Goal: Task Accomplishment & Management: Use online tool/utility

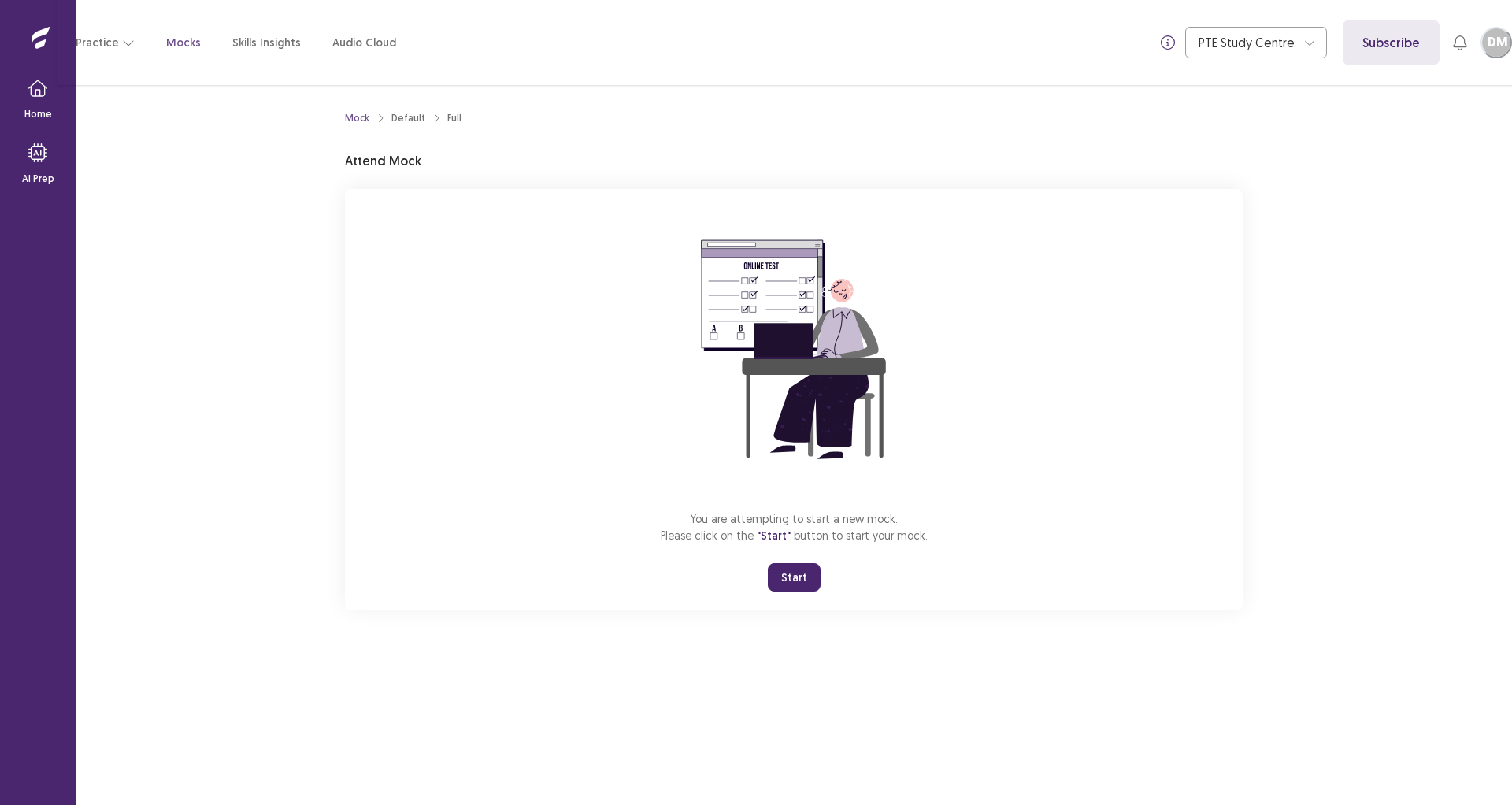
click at [812, 571] on button "Start" at bounding box center [794, 578] width 53 height 29
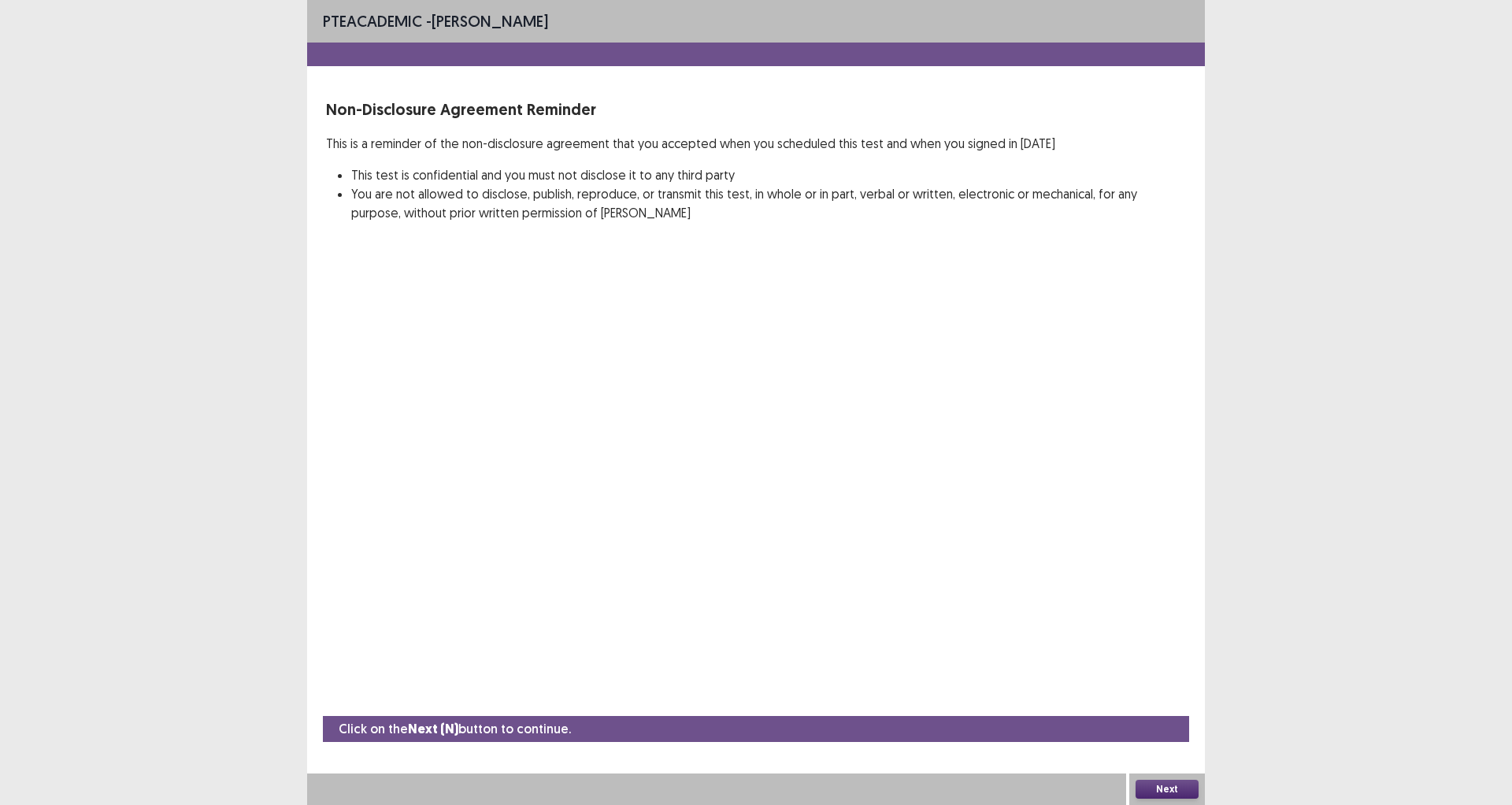
click at [1169, 785] on button "Next" at bounding box center [1167, 789] width 63 height 19
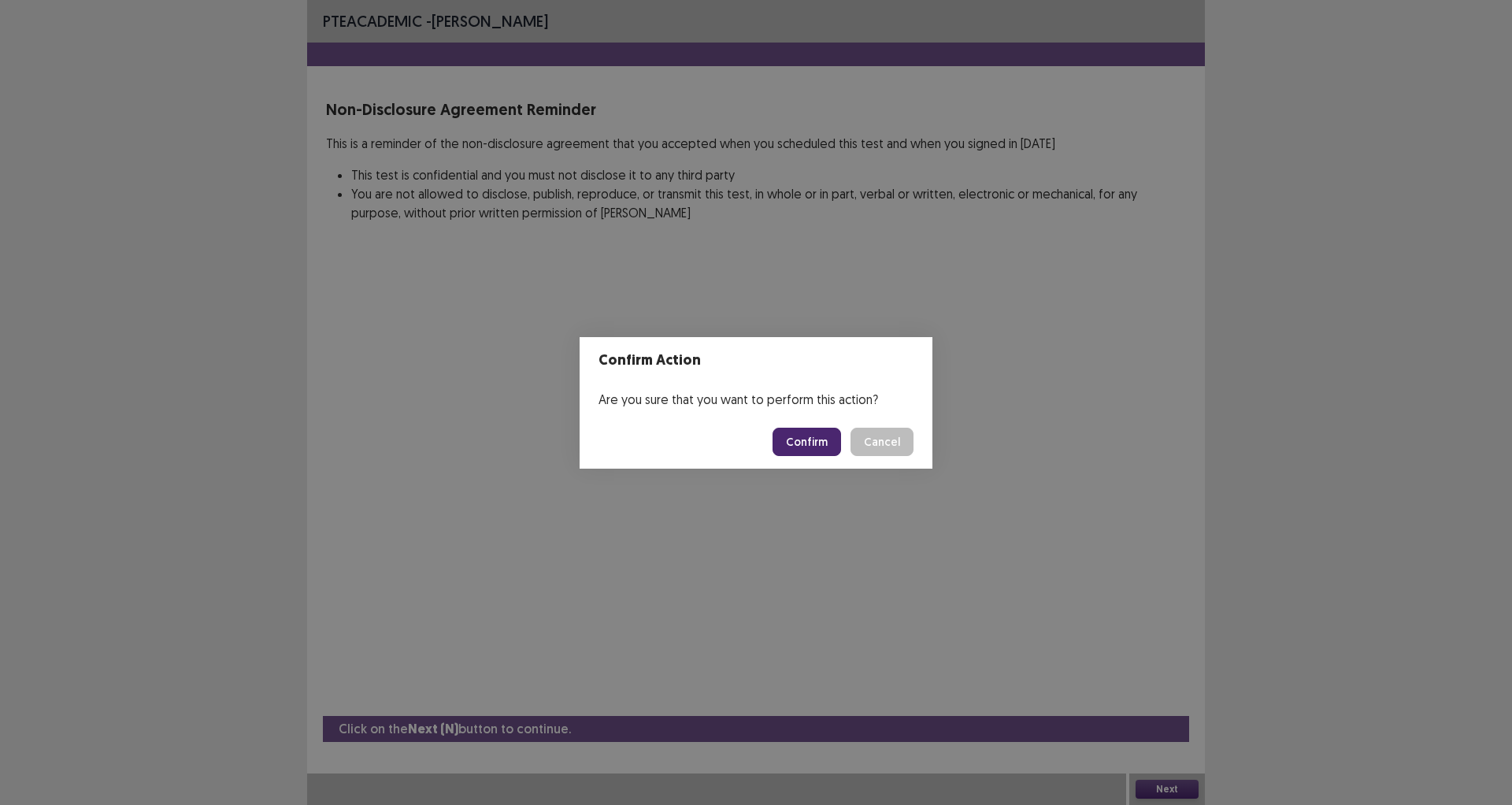
click at [799, 442] on button "Confirm" at bounding box center [806, 442] width 69 height 29
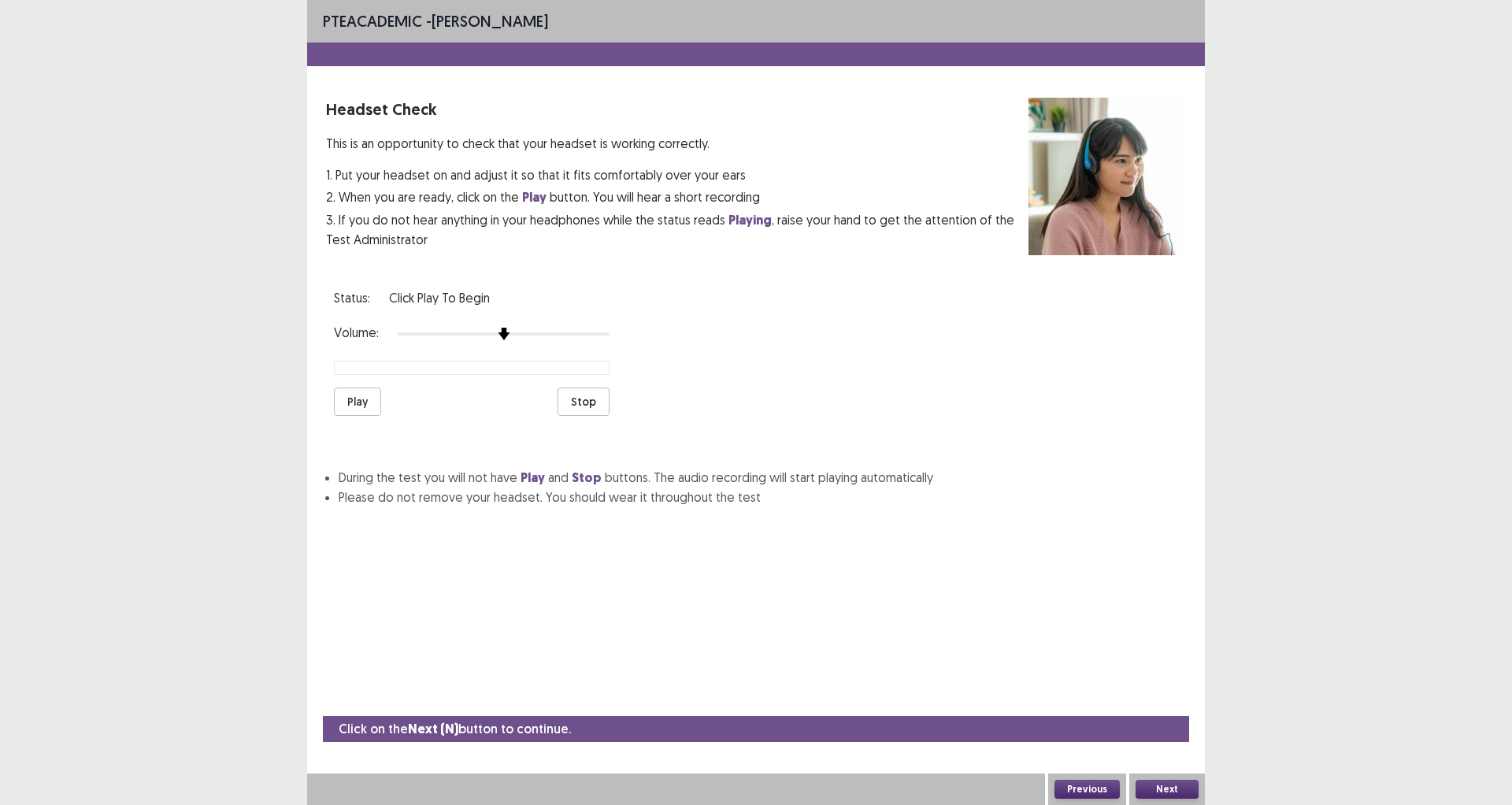
click at [364, 397] on button "Play" at bounding box center [357, 402] width 47 height 29
click at [503, 329] on img at bounding box center [503, 334] width 14 height 14
click at [352, 397] on button "Play" at bounding box center [357, 402] width 47 height 29
click at [576, 395] on button "Stop" at bounding box center [584, 402] width 52 height 29
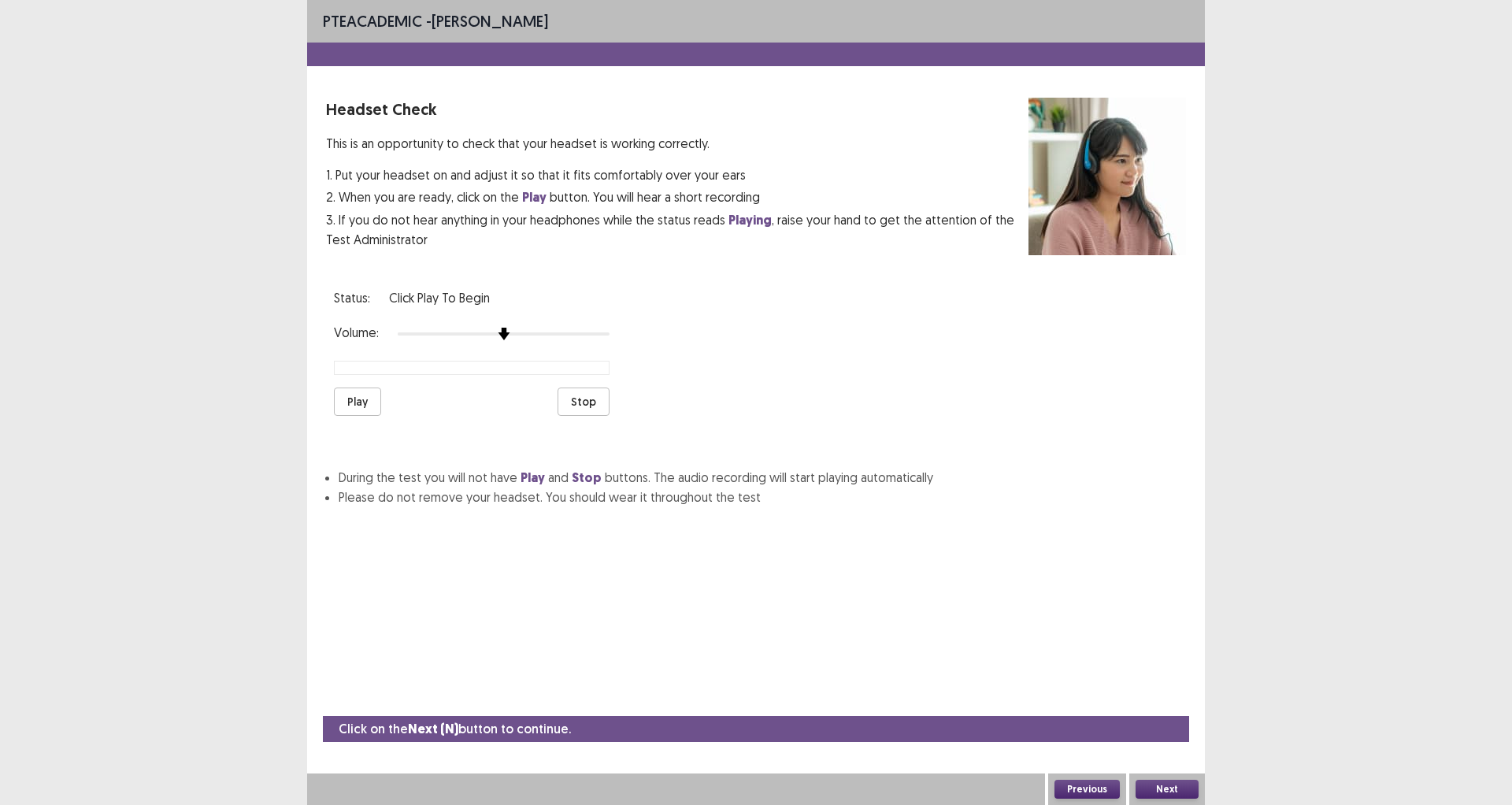
click at [349, 399] on button "Play" at bounding box center [357, 402] width 47 height 29
click at [582, 393] on button "Stop" at bounding box center [584, 402] width 52 height 29
click at [512, 327] on div at bounding box center [503, 334] width 212 height 14
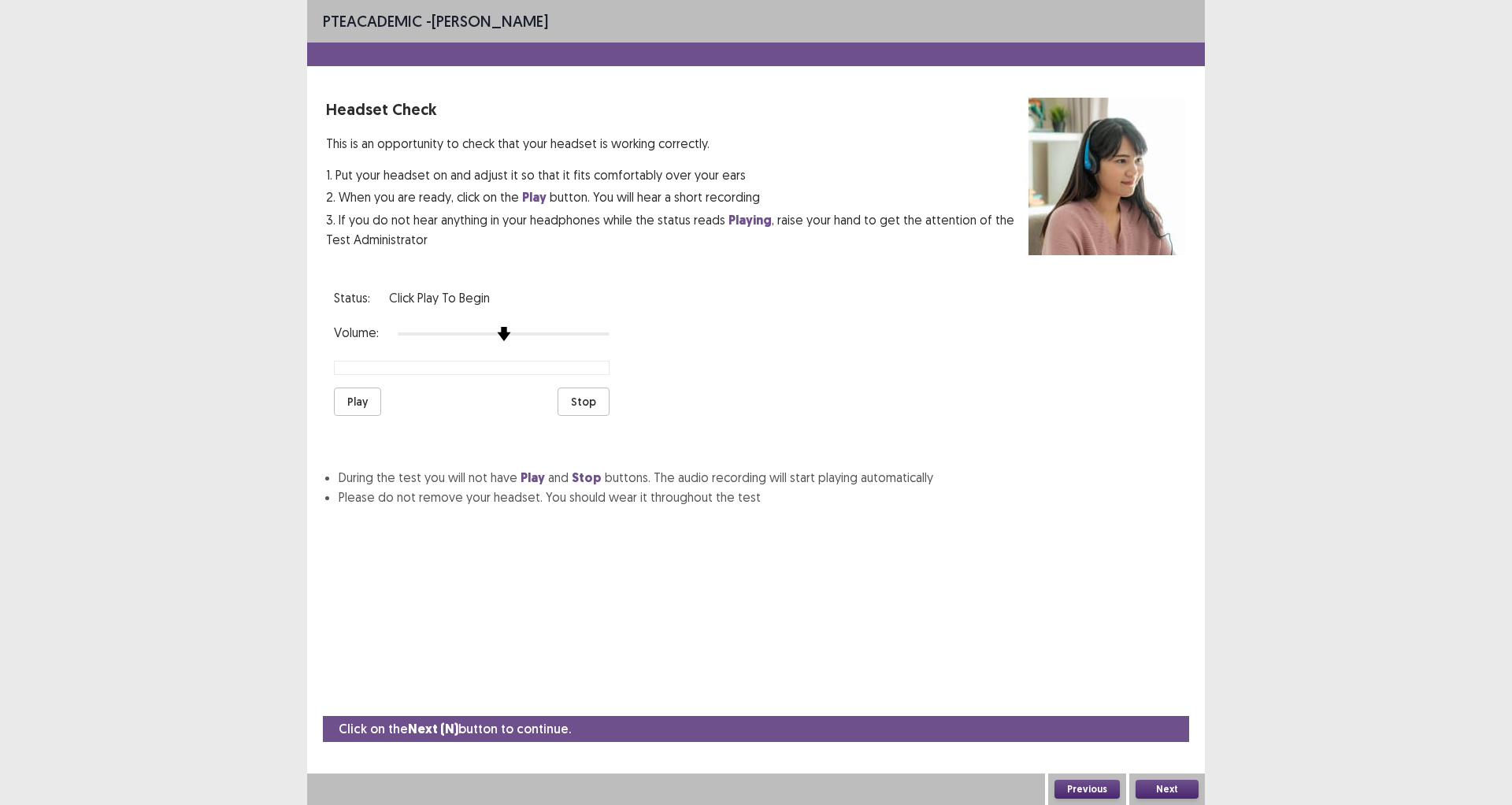
click at [512, 327] on div at bounding box center [503, 334] width 212 height 14
click at [514, 327] on div at bounding box center [503, 334] width 212 height 14
click at [357, 397] on button "Play" at bounding box center [357, 402] width 47 height 29
click at [590, 391] on button "Stop" at bounding box center [584, 402] width 52 height 29
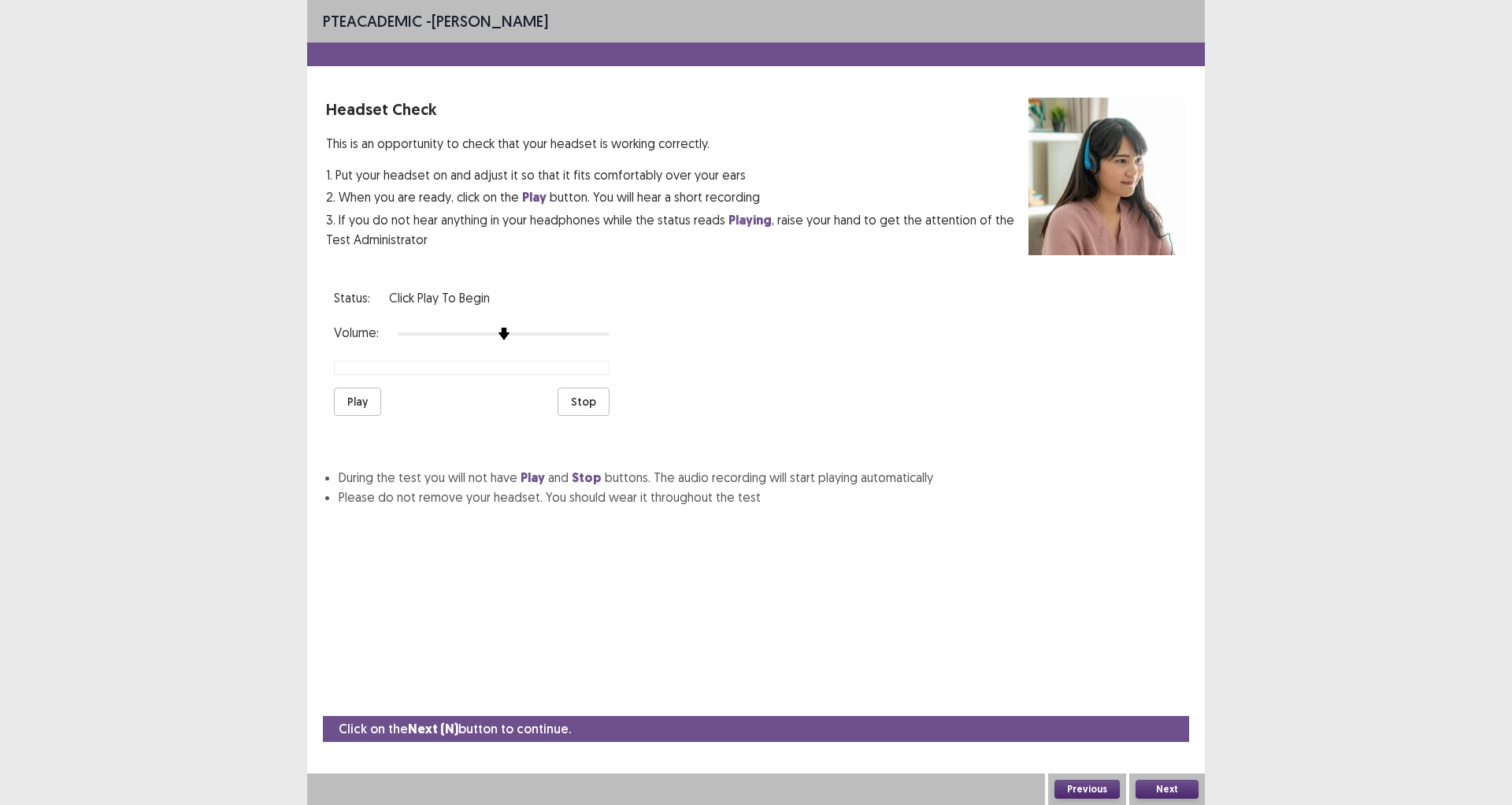
click at [358, 396] on button "Play" at bounding box center [357, 402] width 47 height 29
click at [568, 404] on button "Stop" at bounding box center [584, 402] width 52 height 29
click at [1090, 787] on button "Previous" at bounding box center [1087, 789] width 65 height 19
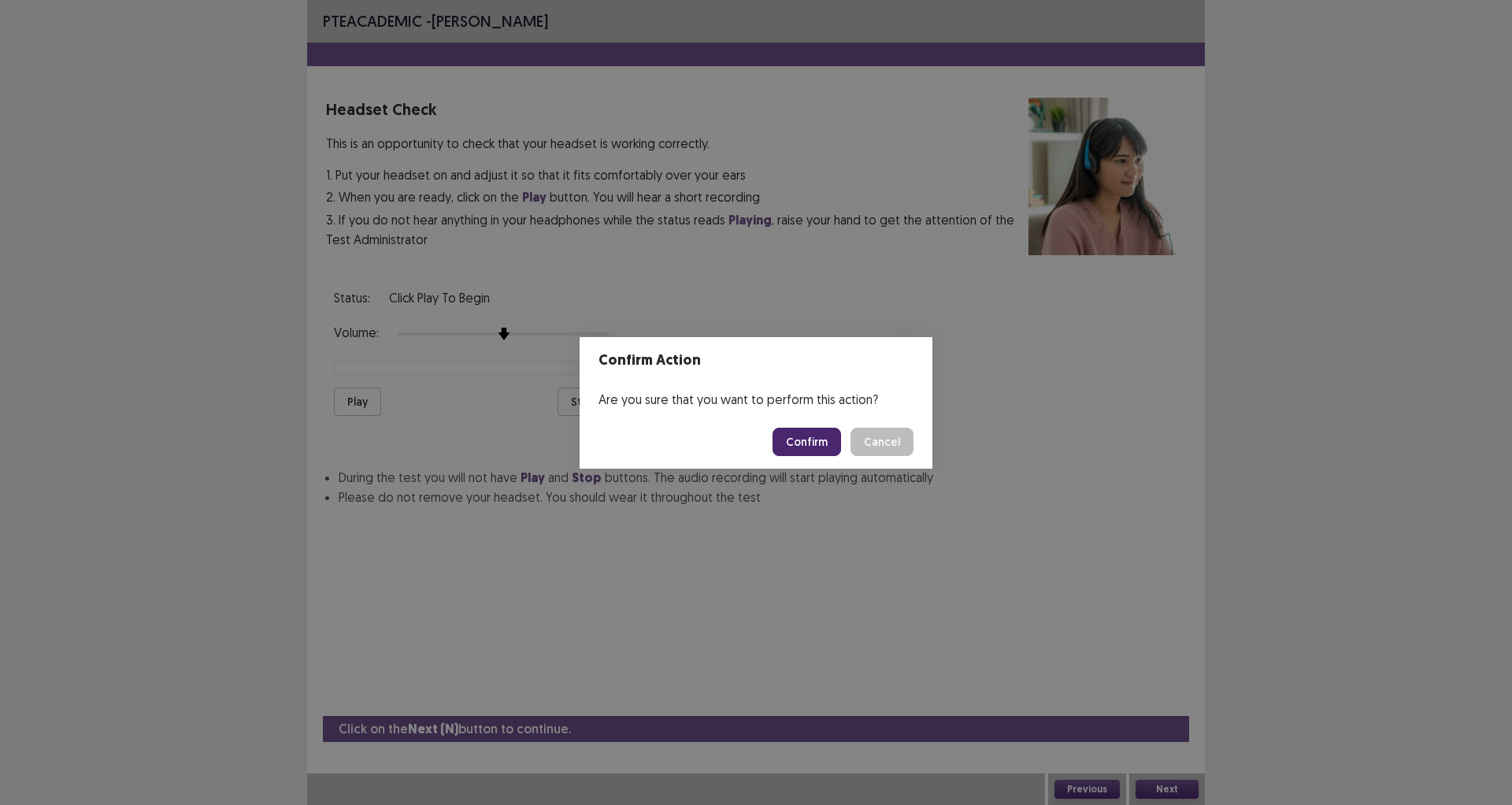
click at [824, 435] on button "Confirm" at bounding box center [806, 442] width 69 height 29
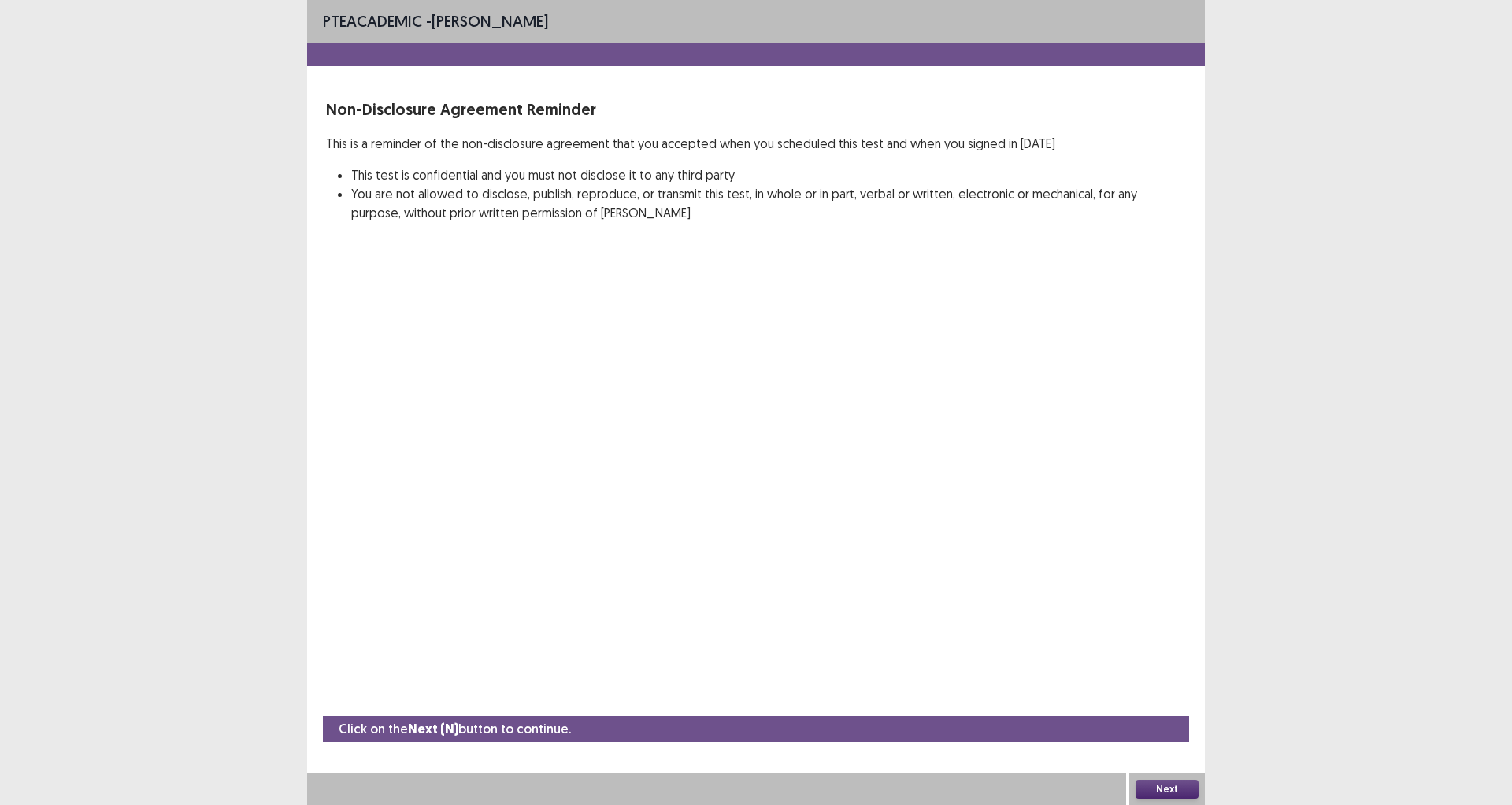
click at [1150, 786] on button "Next" at bounding box center [1167, 789] width 63 height 19
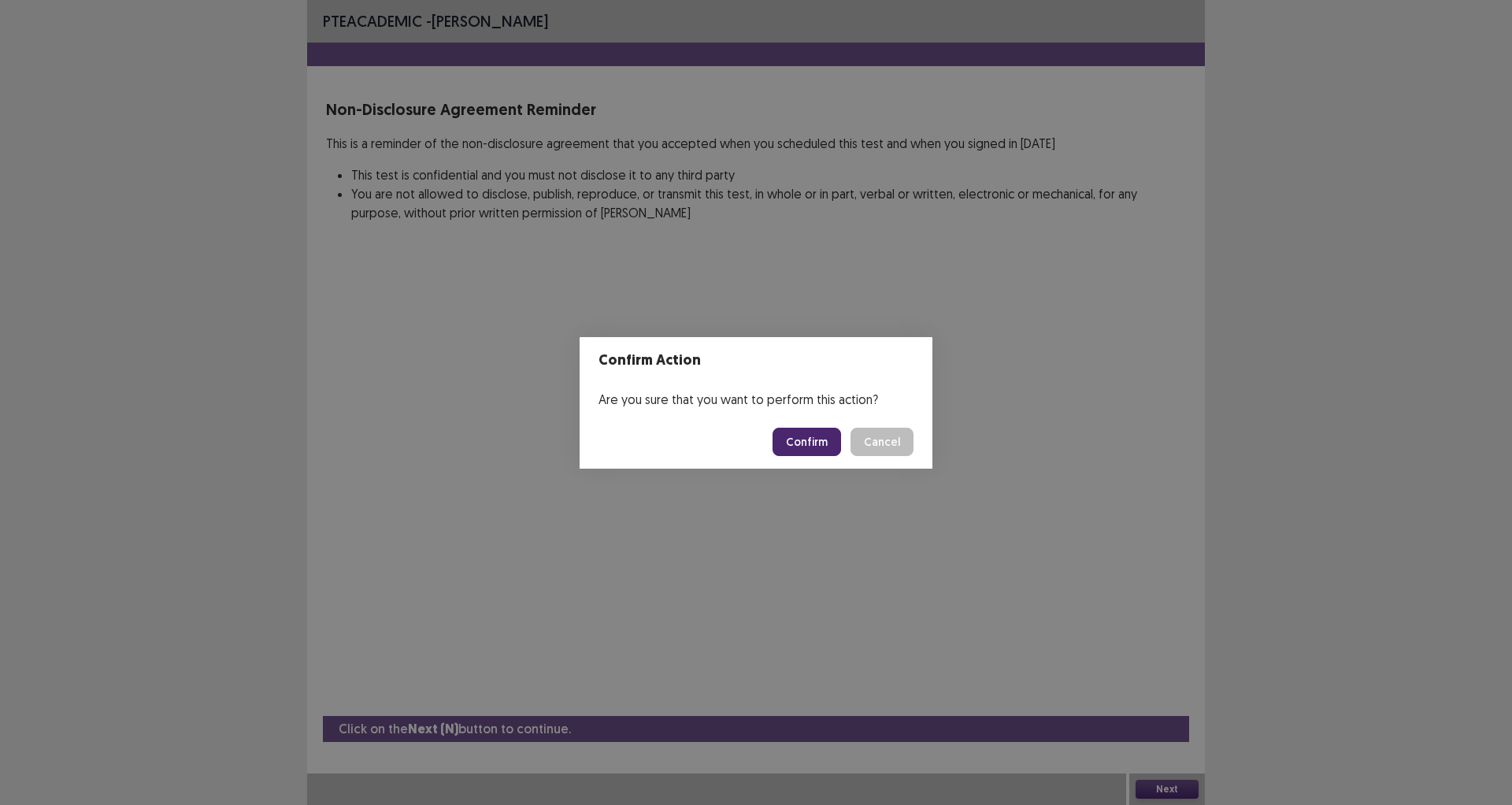
click at [803, 452] on button "Confirm" at bounding box center [806, 442] width 69 height 29
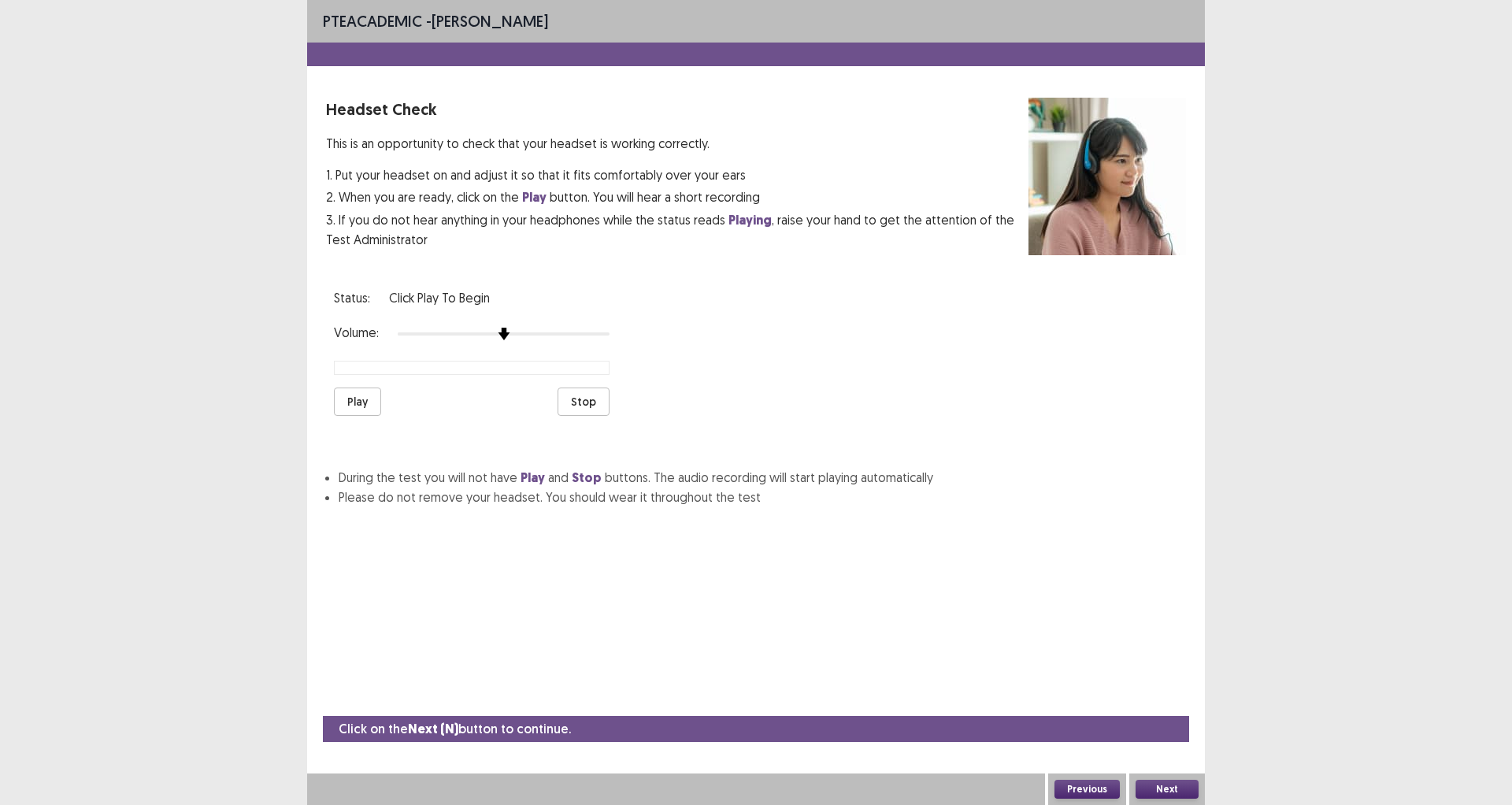
click at [347, 388] on button "Play" at bounding box center [357, 402] width 47 height 29
click at [576, 391] on button "Stop" at bounding box center [584, 402] width 52 height 29
click at [1188, 797] on button "Next" at bounding box center [1167, 789] width 63 height 19
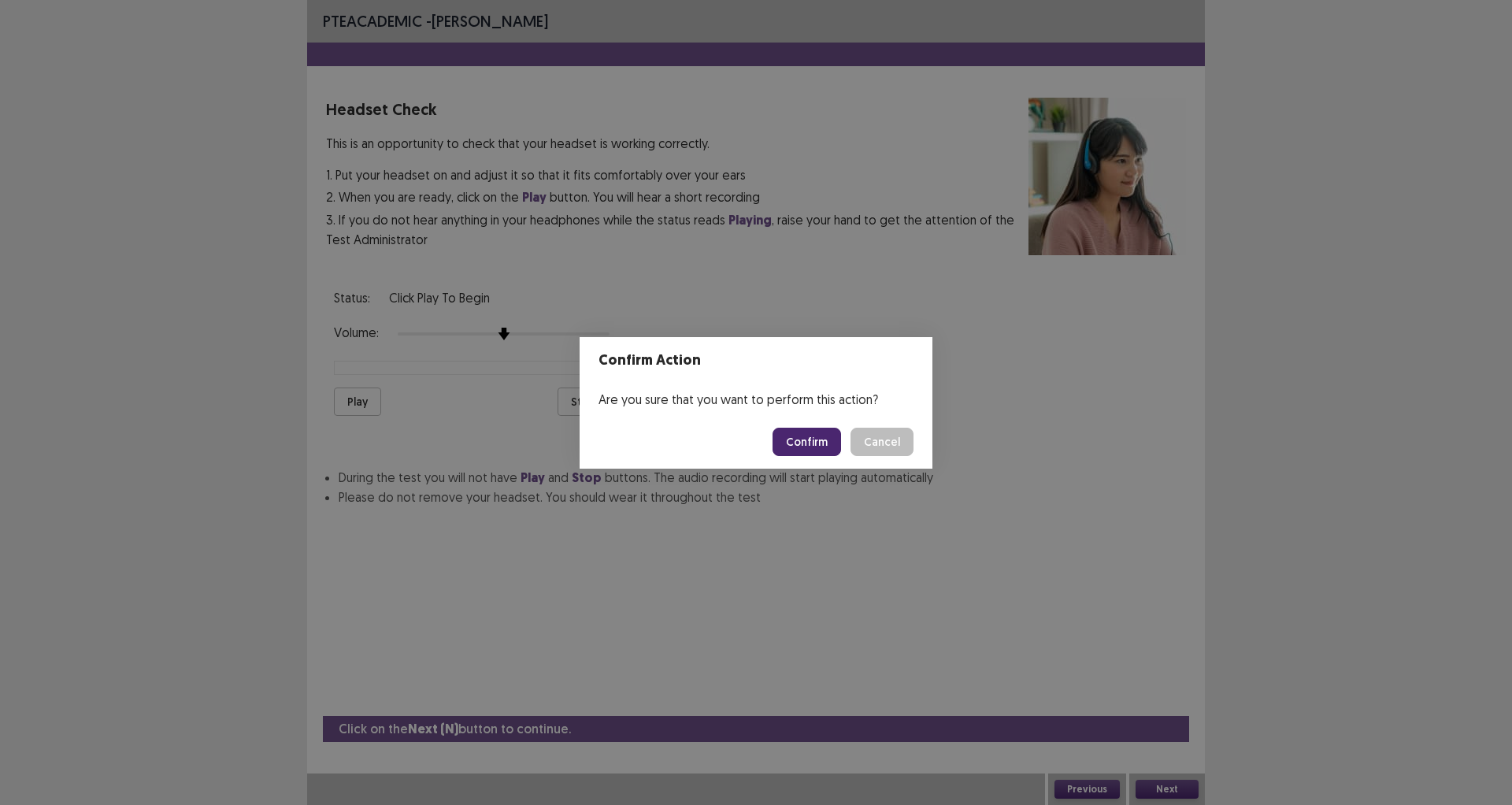
click at [810, 438] on button "Confirm" at bounding box center [806, 442] width 69 height 29
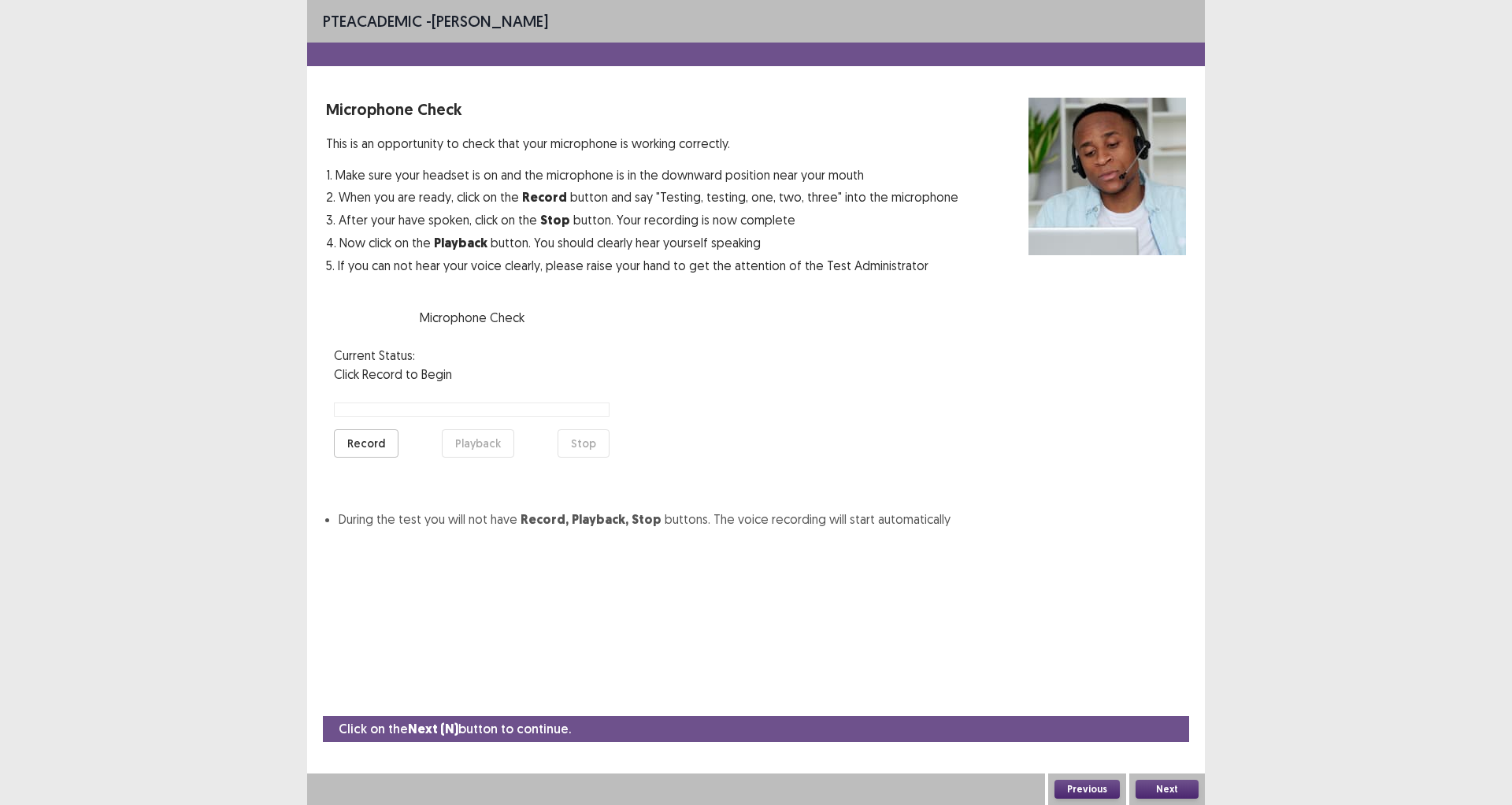
click at [380, 448] on button "Record" at bounding box center [366, 444] width 64 height 29
click at [594, 445] on button "Stop" at bounding box center [584, 444] width 52 height 29
click at [478, 448] on button "Playback" at bounding box center [478, 444] width 72 height 29
click at [378, 444] on button "Record" at bounding box center [366, 444] width 64 height 29
click at [582, 445] on button "Stop" at bounding box center [584, 444] width 52 height 29
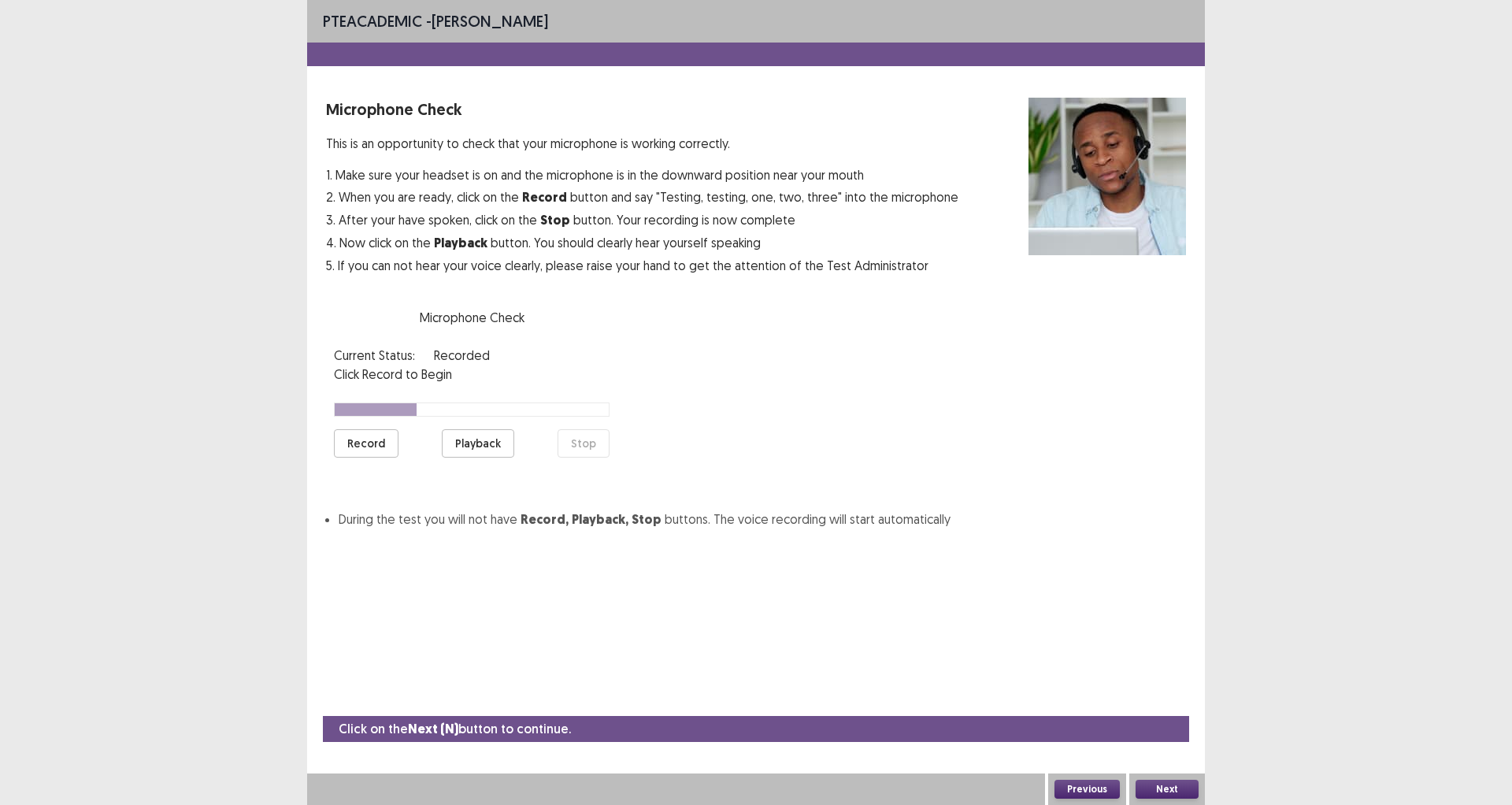
click at [478, 439] on button "Playback" at bounding box center [478, 444] width 72 height 29
click at [373, 439] on button "Record" at bounding box center [366, 444] width 64 height 29
click at [596, 439] on button "Stop" at bounding box center [584, 444] width 52 height 29
click at [477, 443] on button "Playback" at bounding box center [478, 444] width 72 height 29
click at [1087, 786] on button "Previous" at bounding box center [1087, 789] width 65 height 19
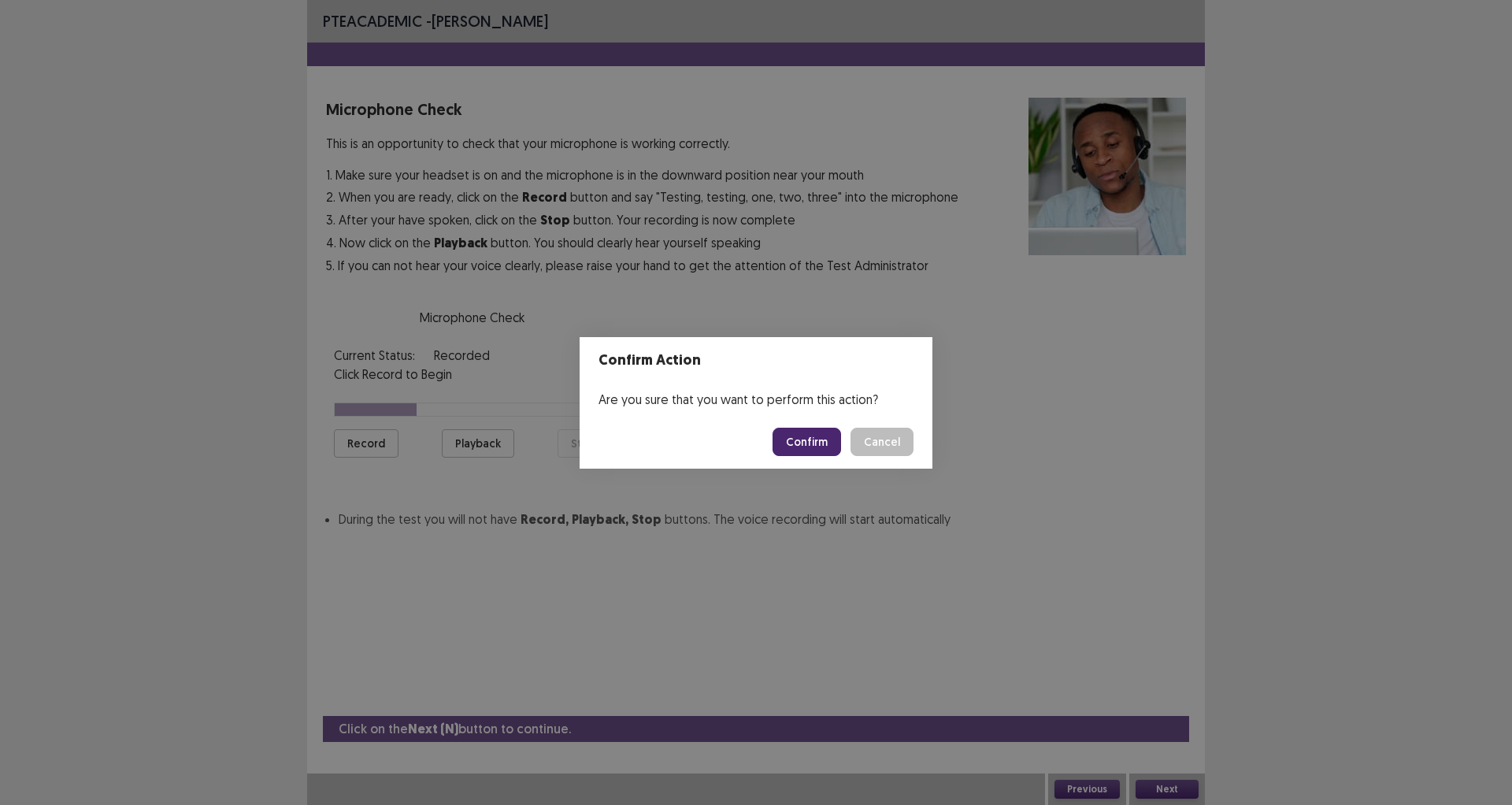
click at [822, 431] on button "Confirm" at bounding box center [806, 442] width 69 height 29
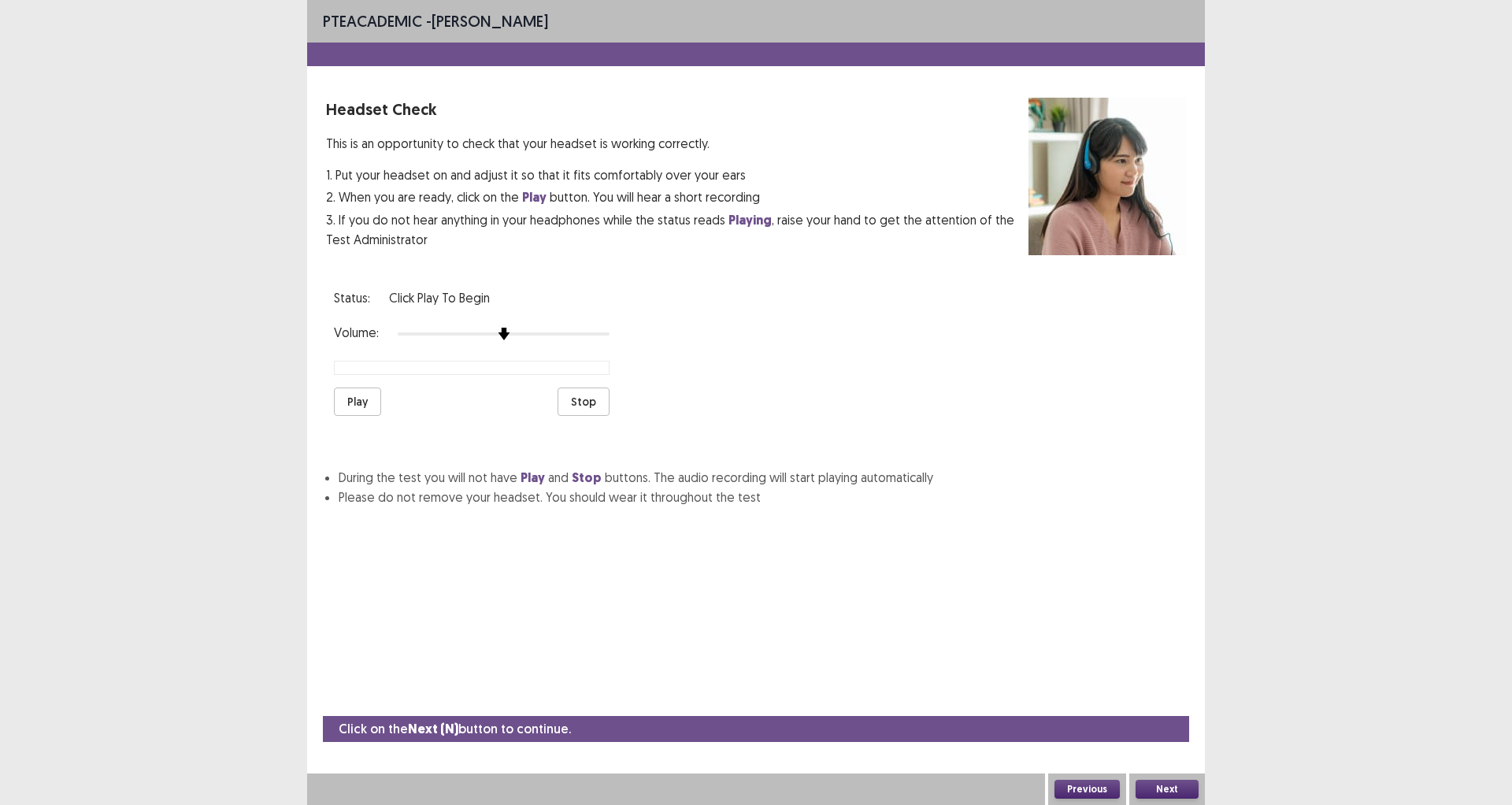
click at [366, 393] on button "Play" at bounding box center [357, 402] width 47 height 29
click at [544, 332] on img at bounding box center [546, 334] width 14 height 14
click at [536, 327] on div at bounding box center [503, 334] width 212 height 14
click at [580, 399] on button "Stop" at bounding box center [584, 402] width 52 height 29
click at [536, 204] on strong "Play" at bounding box center [534, 197] width 24 height 17
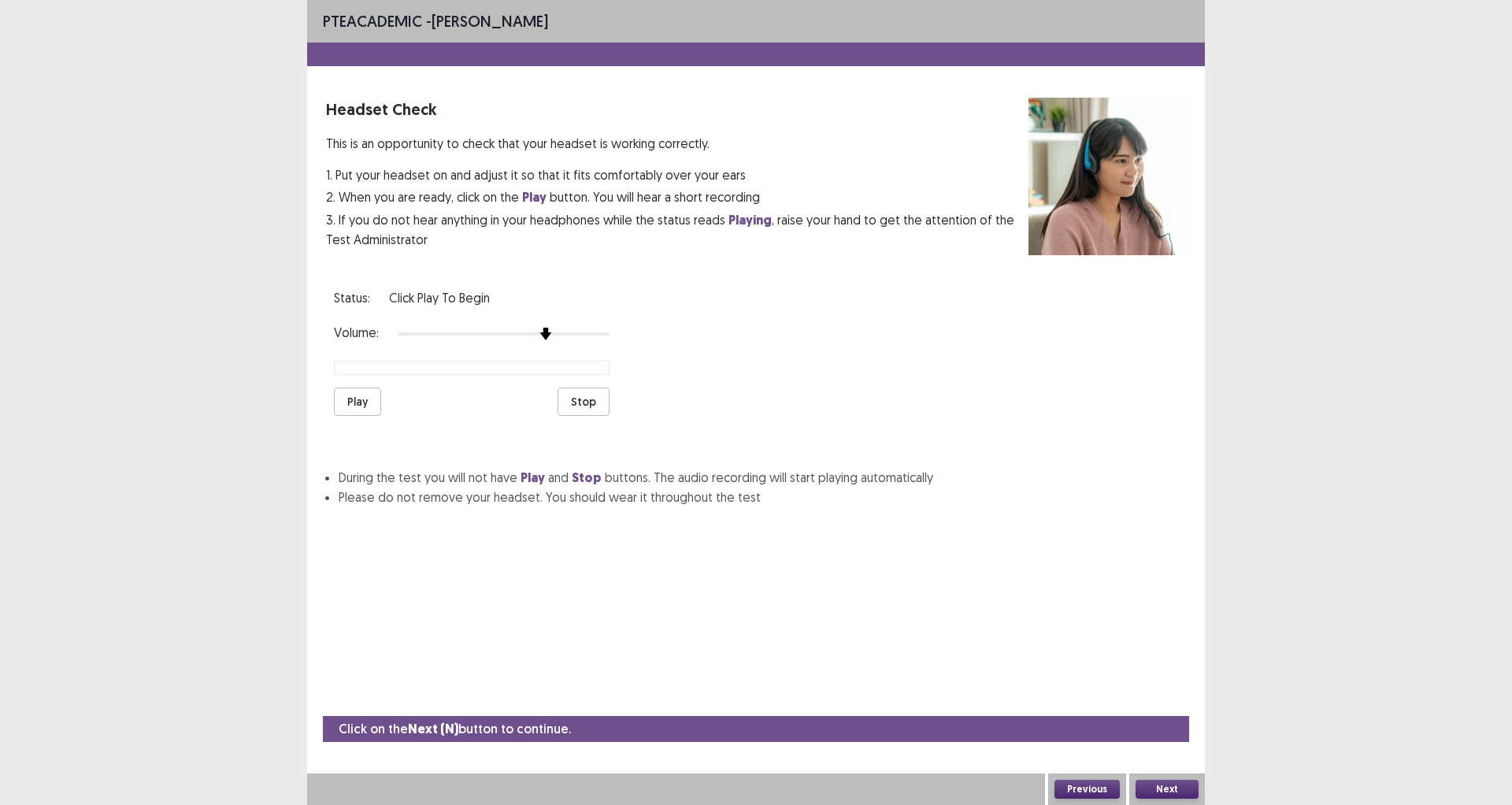
click at [350, 395] on button "Play" at bounding box center [357, 402] width 47 height 29
click at [1164, 787] on button "Next" at bounding box center [1167, 789] width 63 height 19
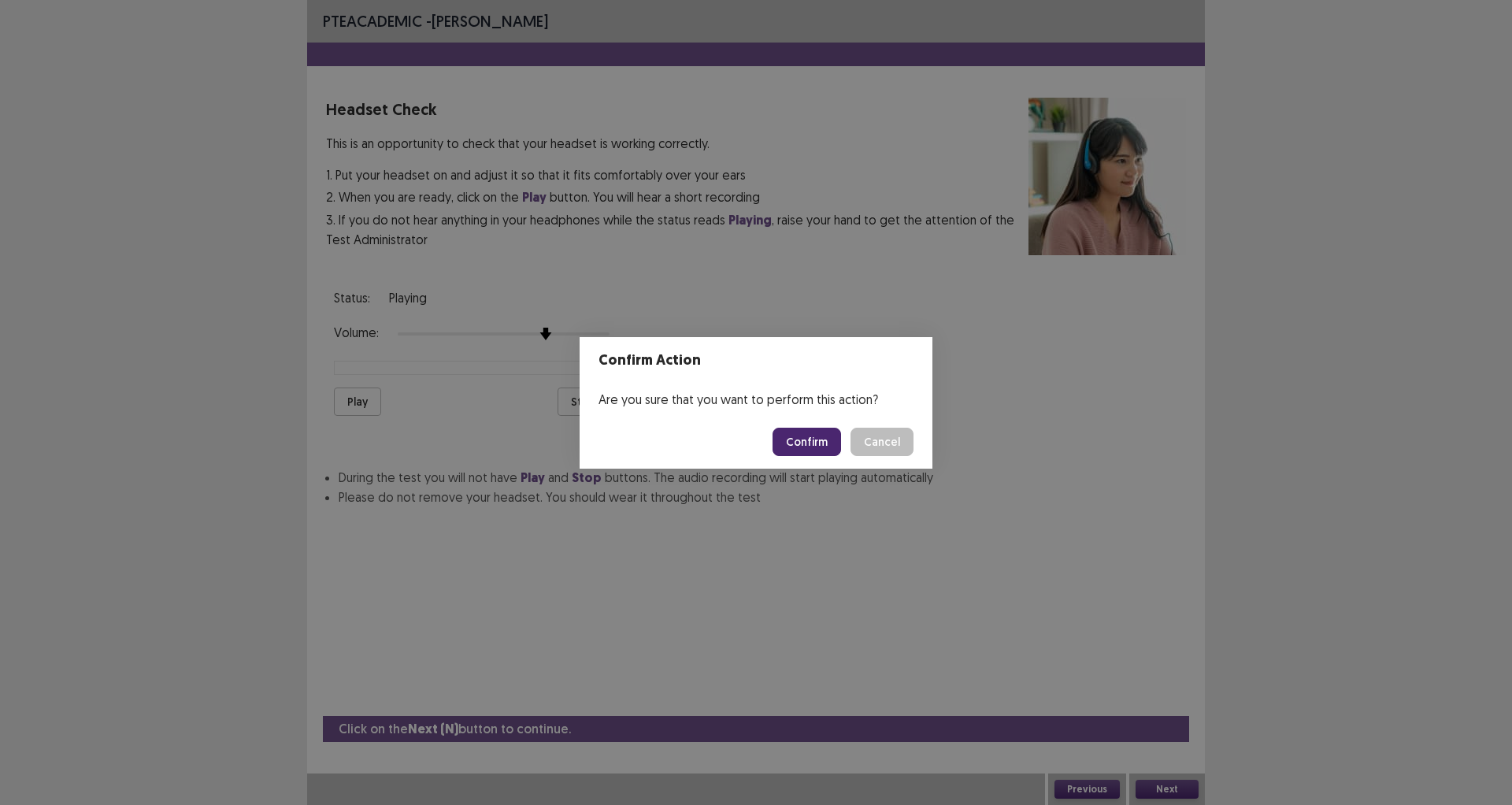
click at [811, 432] on button "Confirm" at bounding box center [806, 442] width 69 height 29
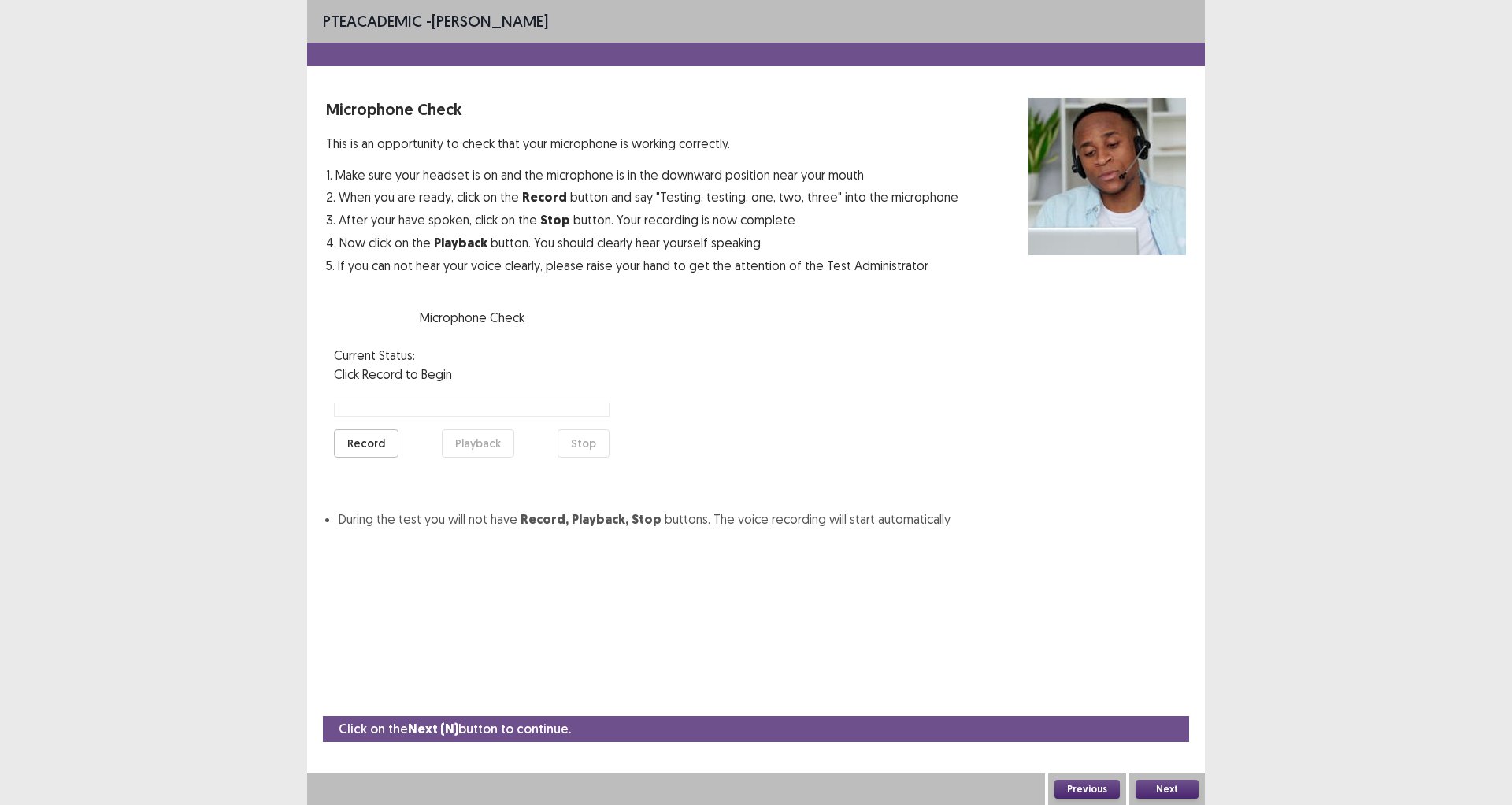
click at [355, 439] on button "Record" at bounding box center [366, 444] width 64 height 29
click at [583, 446] on button "Stop" at bounding box center [584, 444] width 52 height 29
click at [490, 436] on button "Playback" at bounding box center [478, 444] width 72 height 29
click at [1154, 784] on button "Next" at bounding box center [1167, 789] width 63 height 19
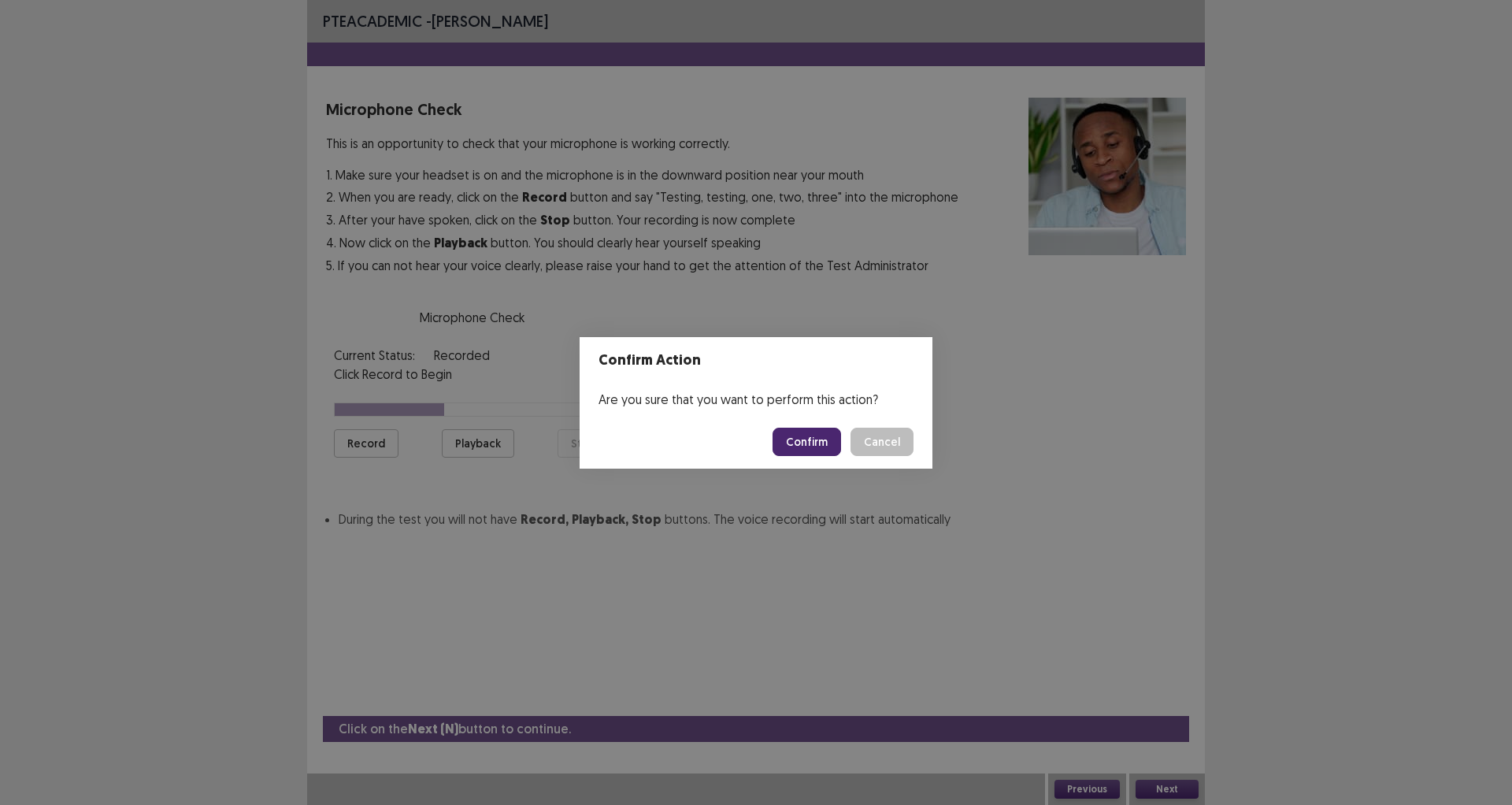
click at [802, 442] on button "Confirm" at bounding box center [806, 442] width 69 height 29
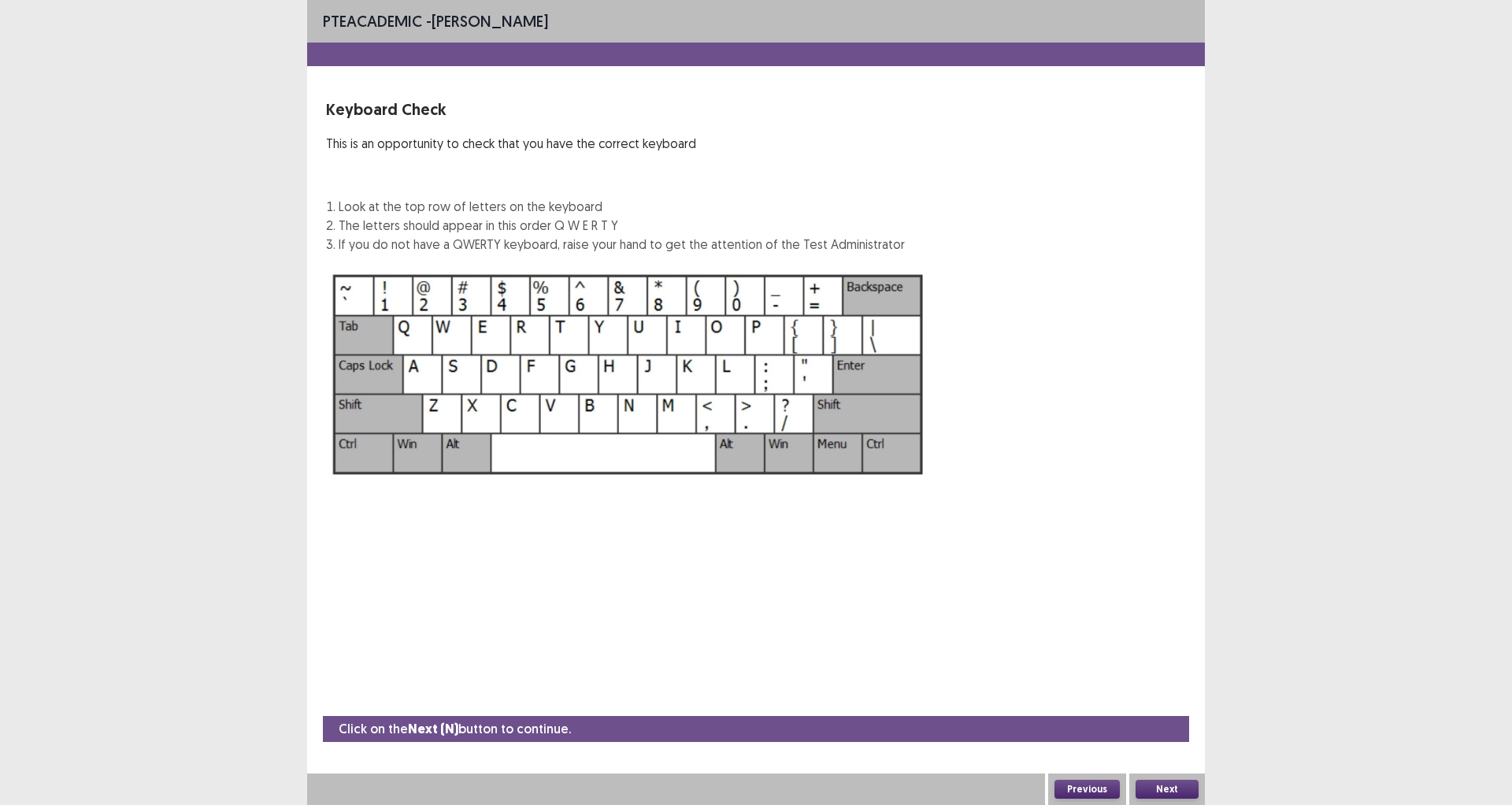
click at [1170, 789] on button "Next" at bounding box center [1167, 789] width 63 height 19
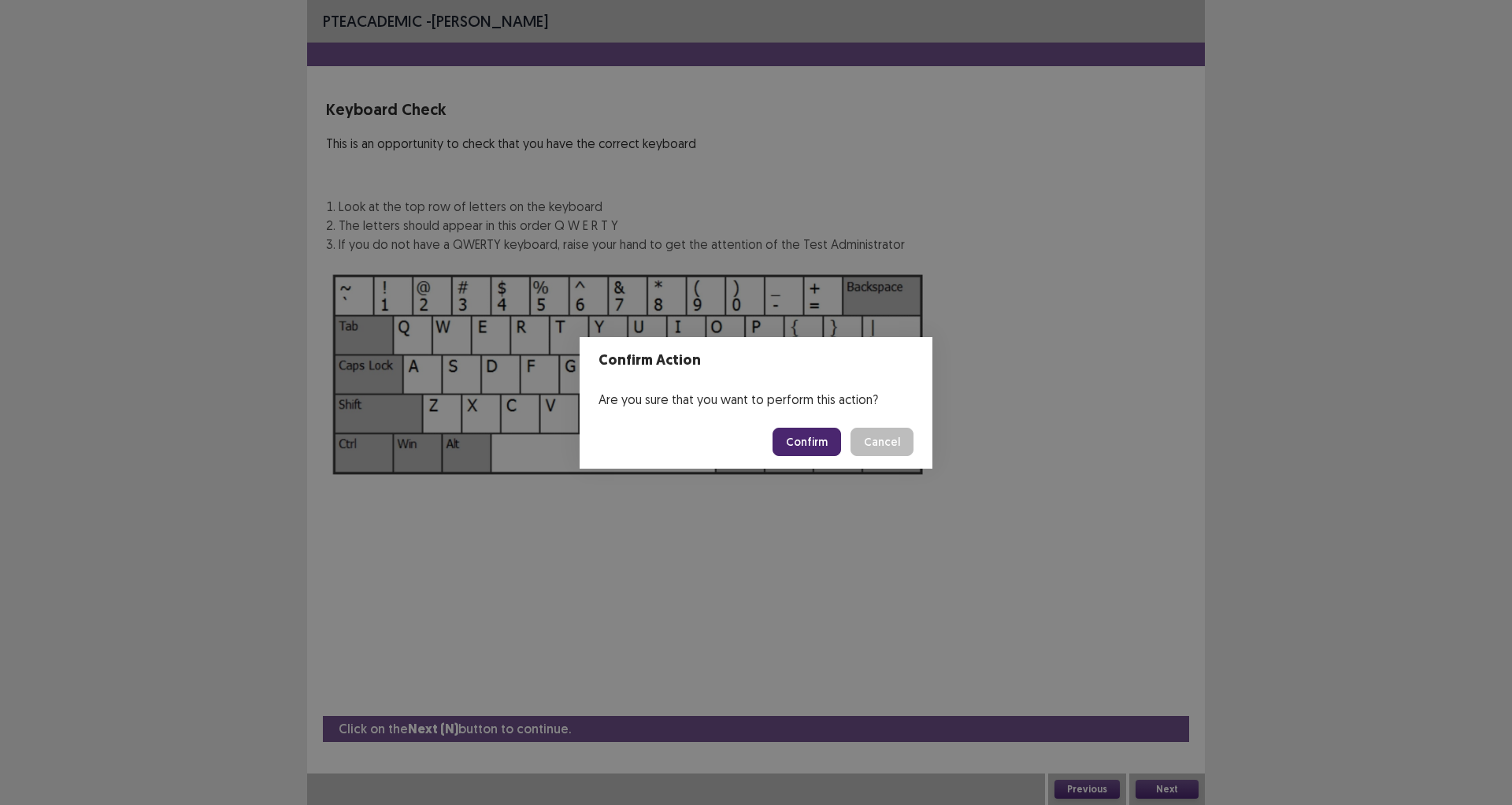
click at [797, 435] on button "Confirm" at bounding box center [806, 442] width 69 height 29
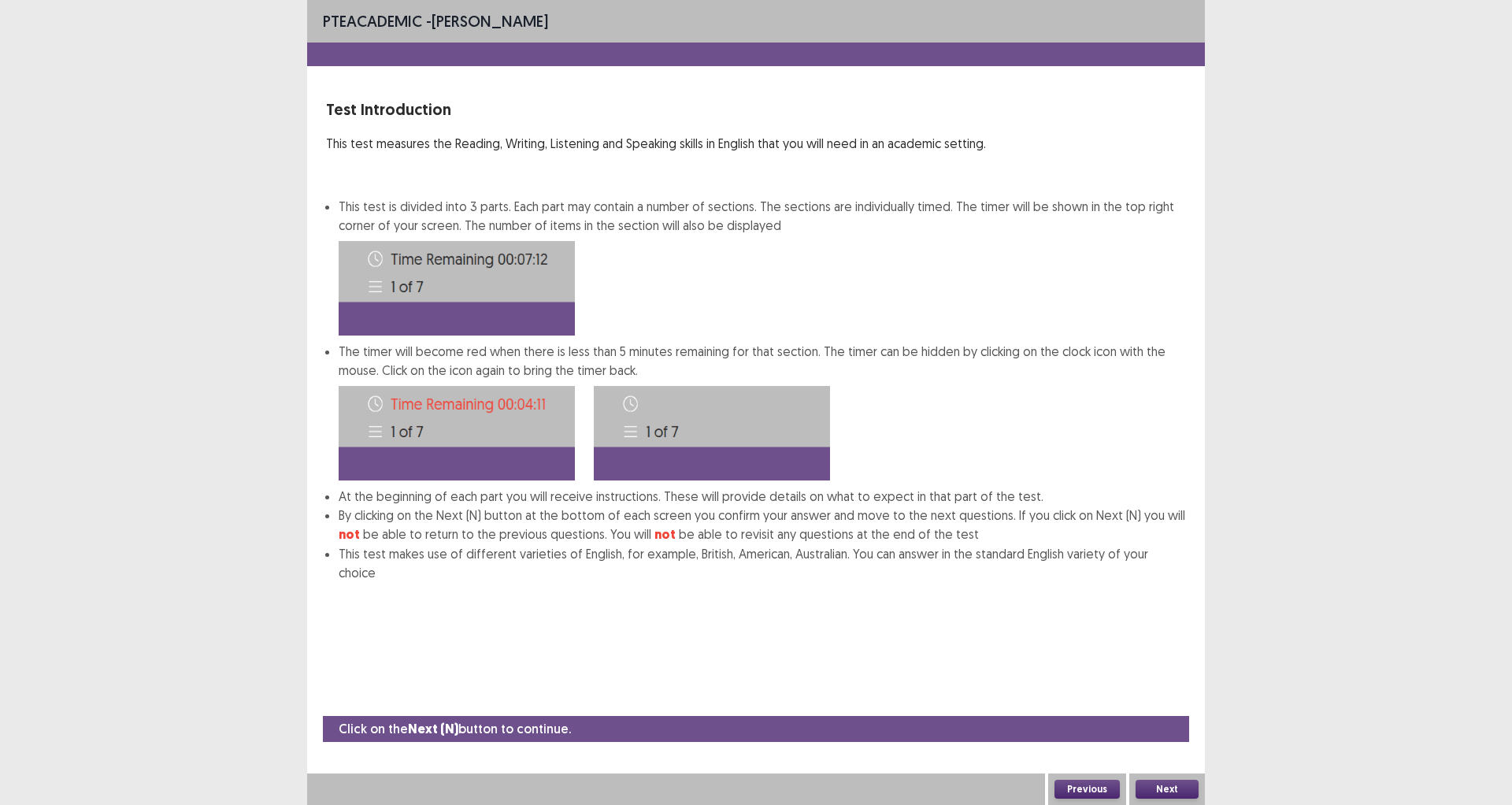
click at [1170, 790] on button "Next" at bounding box center [1167, 789] width 63 height 19
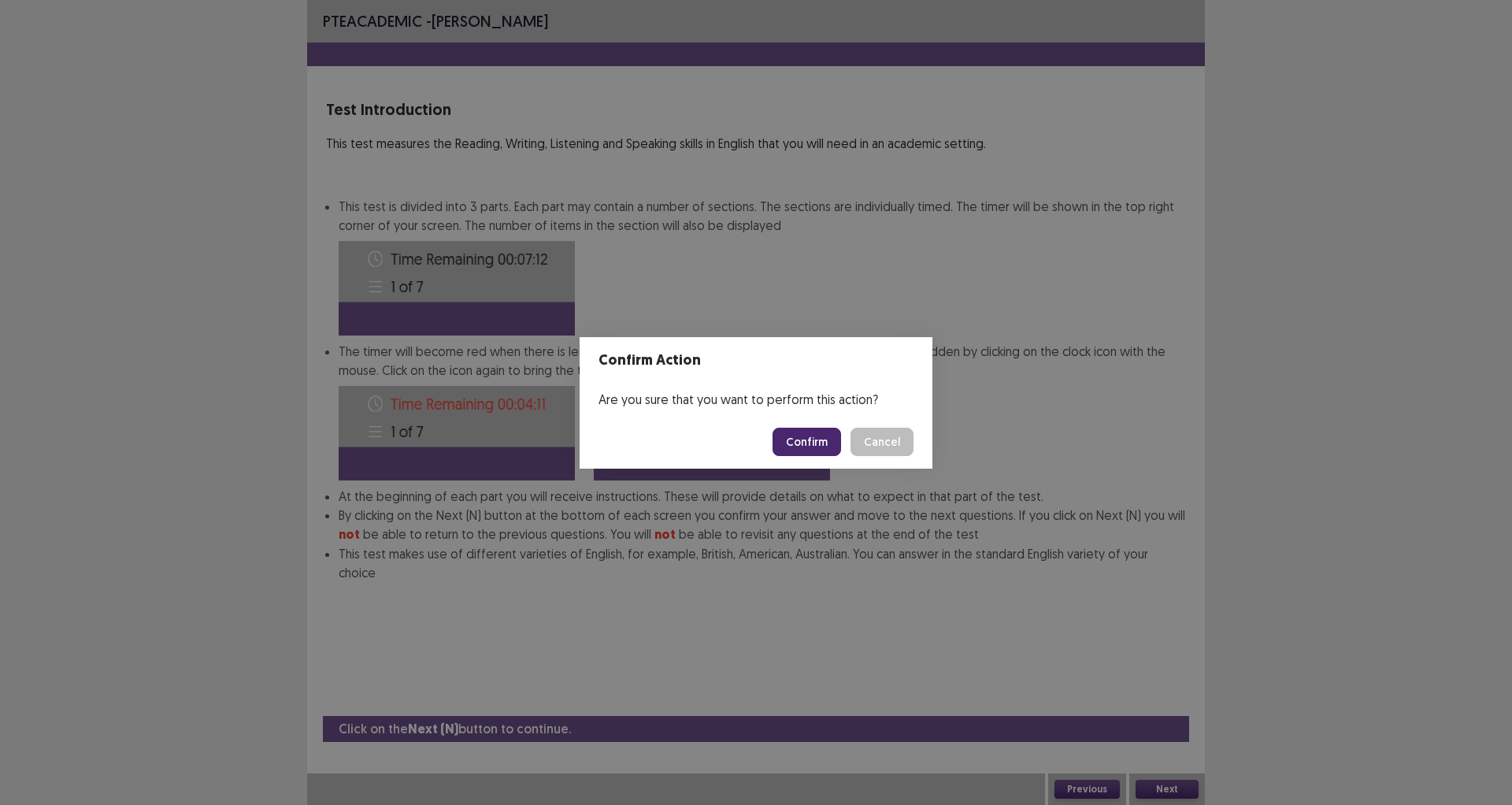
click at [834, 439] on button "Confirm" at bounding box center [806, 442] width 69 height 29
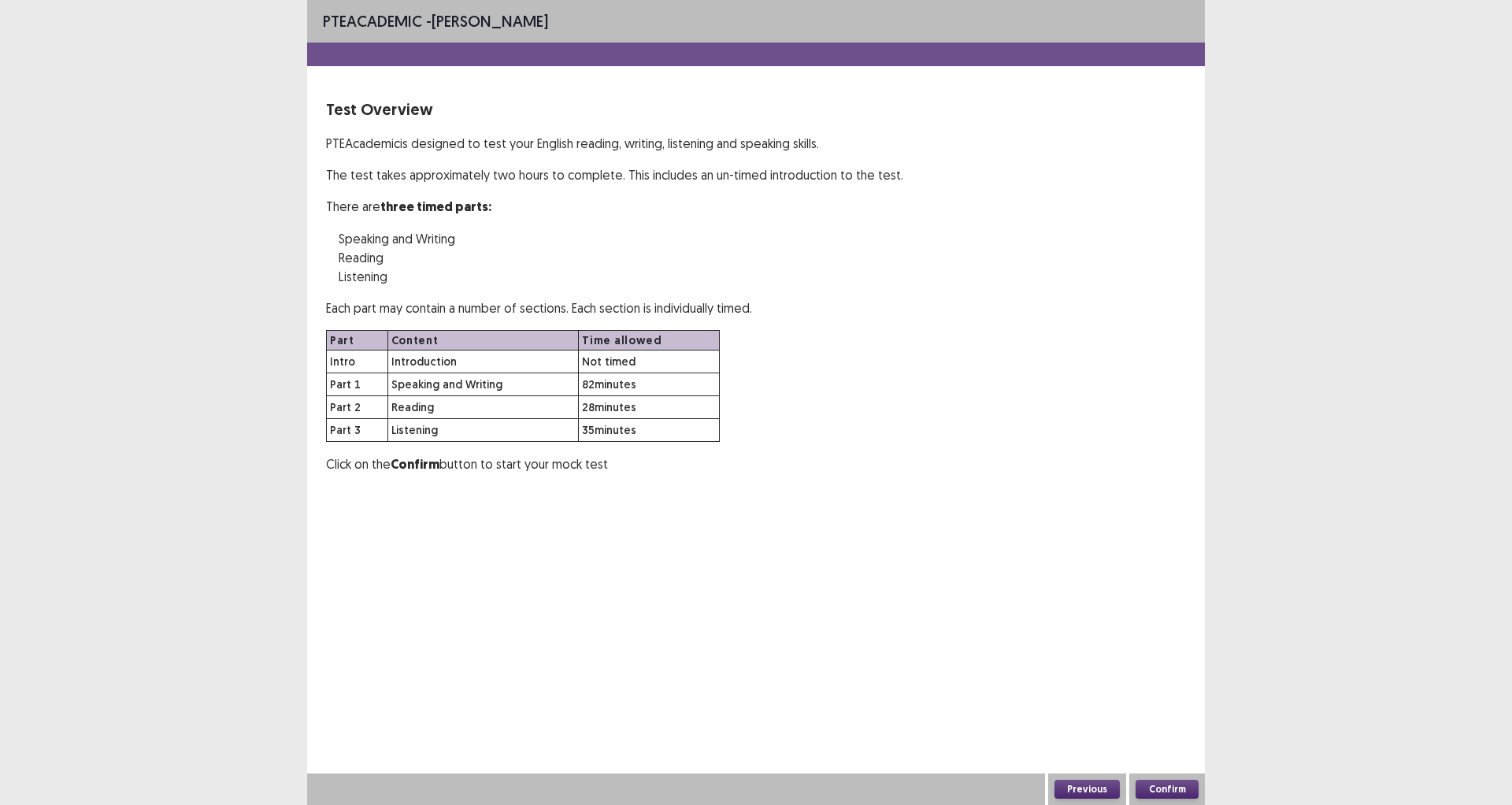
click at [1164, 789] on button "Confirm" at bounding box center [1167, 789] width 63 height 19
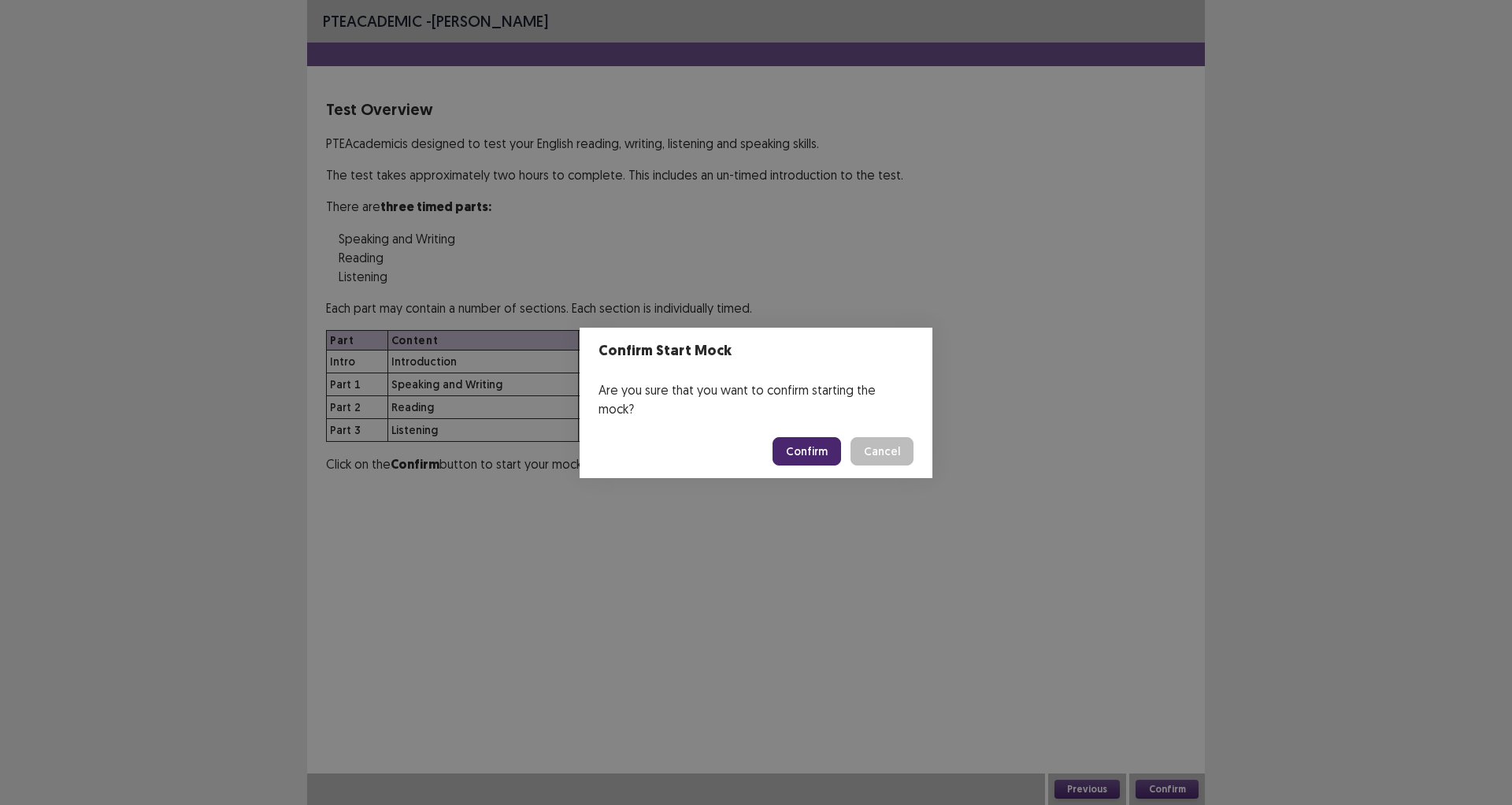
click at [812, 444] on button "Confirm" at bounding box center [806, 452] width 69 height 29
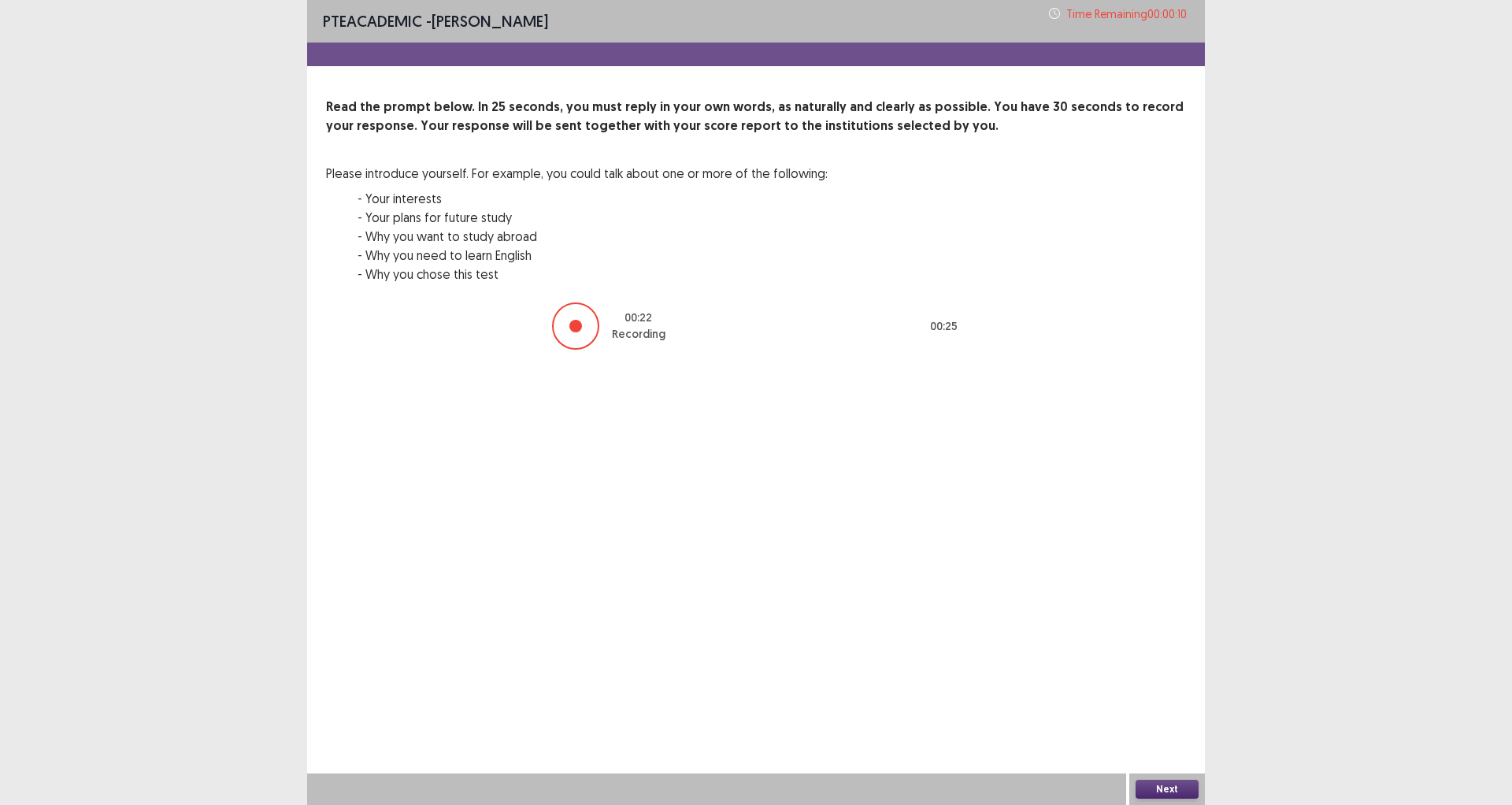
click at [1172, 786] on button "Next" at bounding box center [1167, 789] width 63 height 19
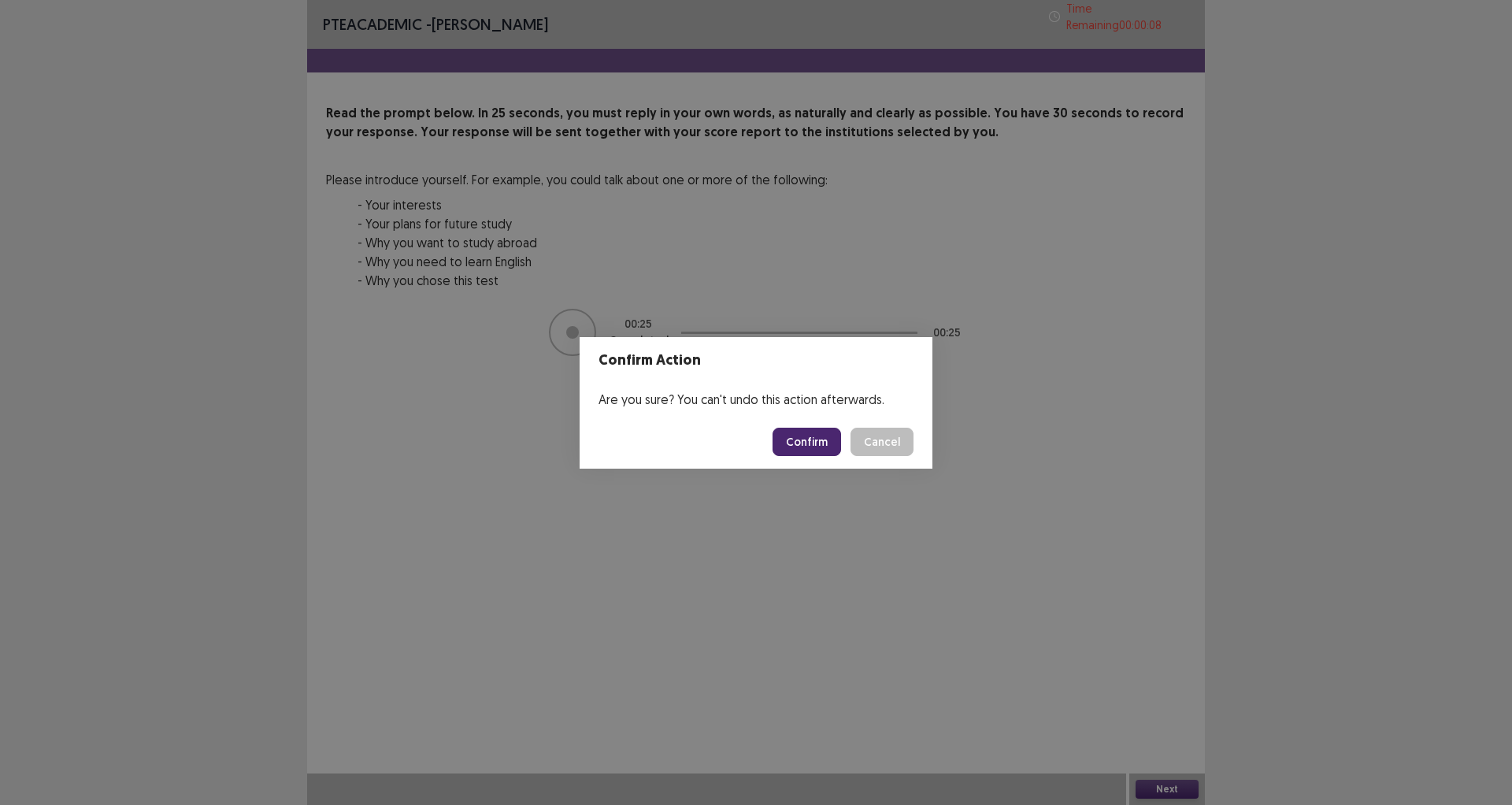
click at [815, 445] on button "Confirm" at bounding box center [806, 442] width 69 height 29
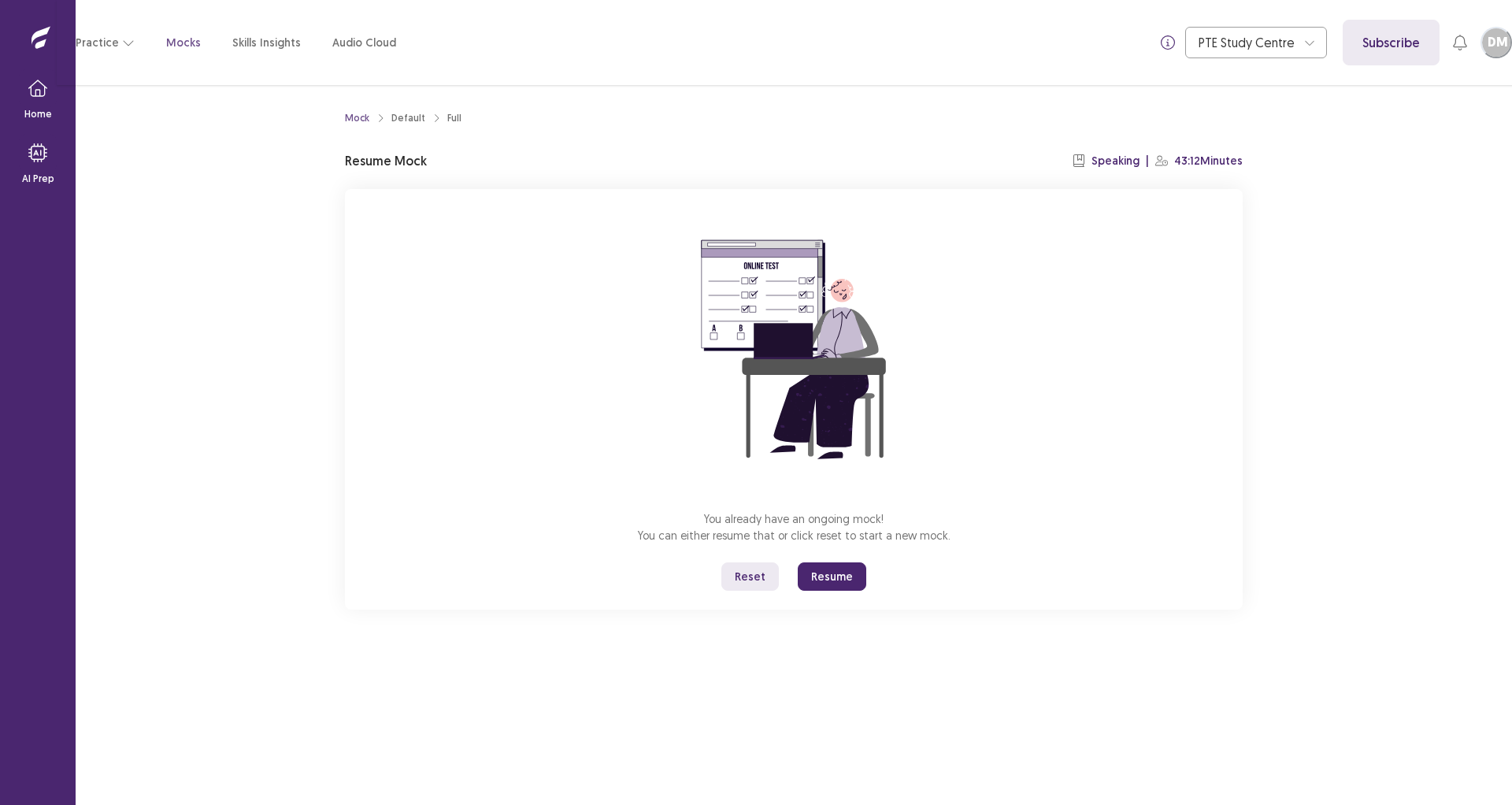
click at [779, 573] on button "Reset" at bounding box center [750, 577] width 58 height 29
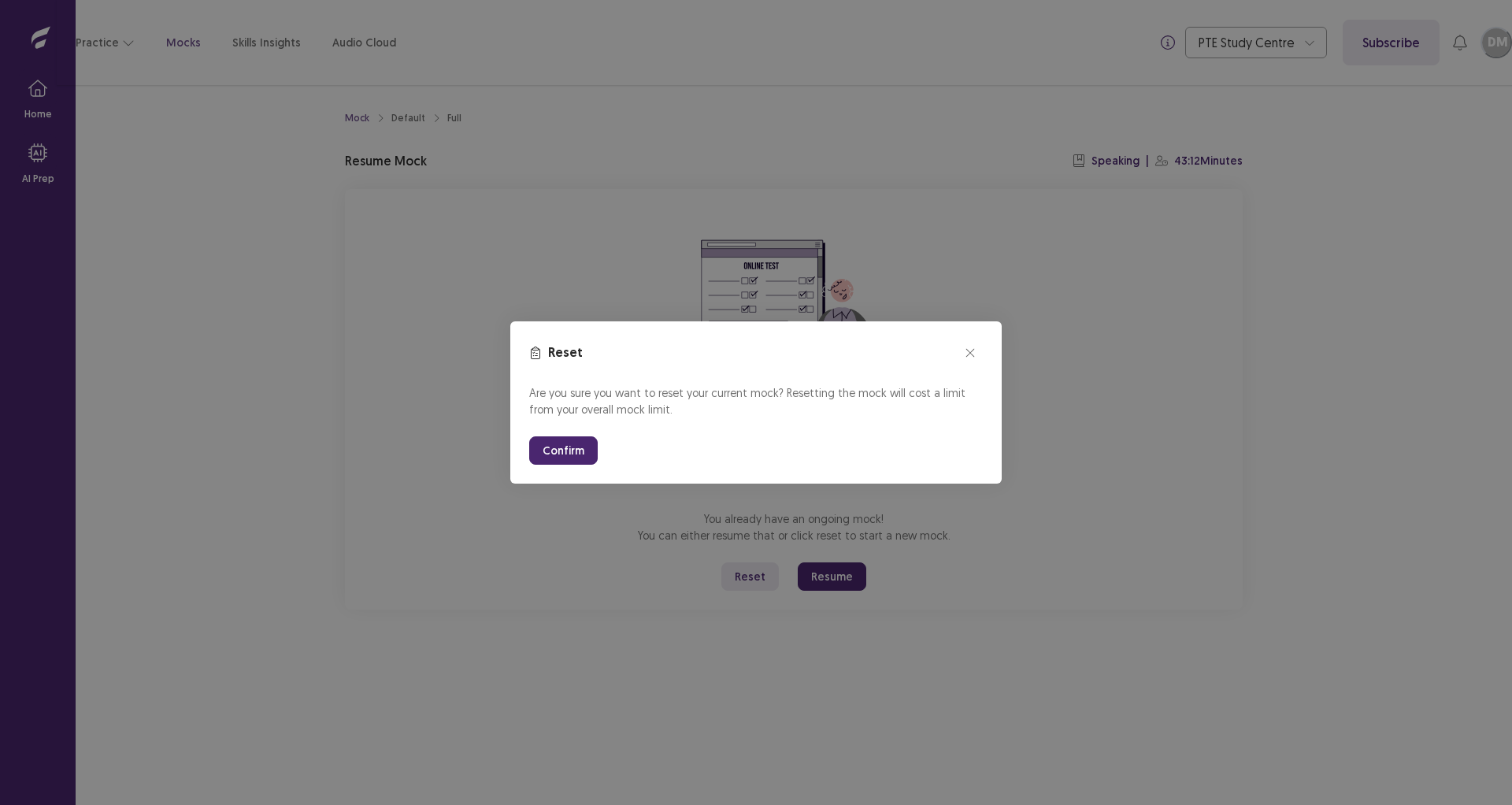
click at [553, 456] on button "Confirm" at bounding box center [563, 451] width 69 height 29
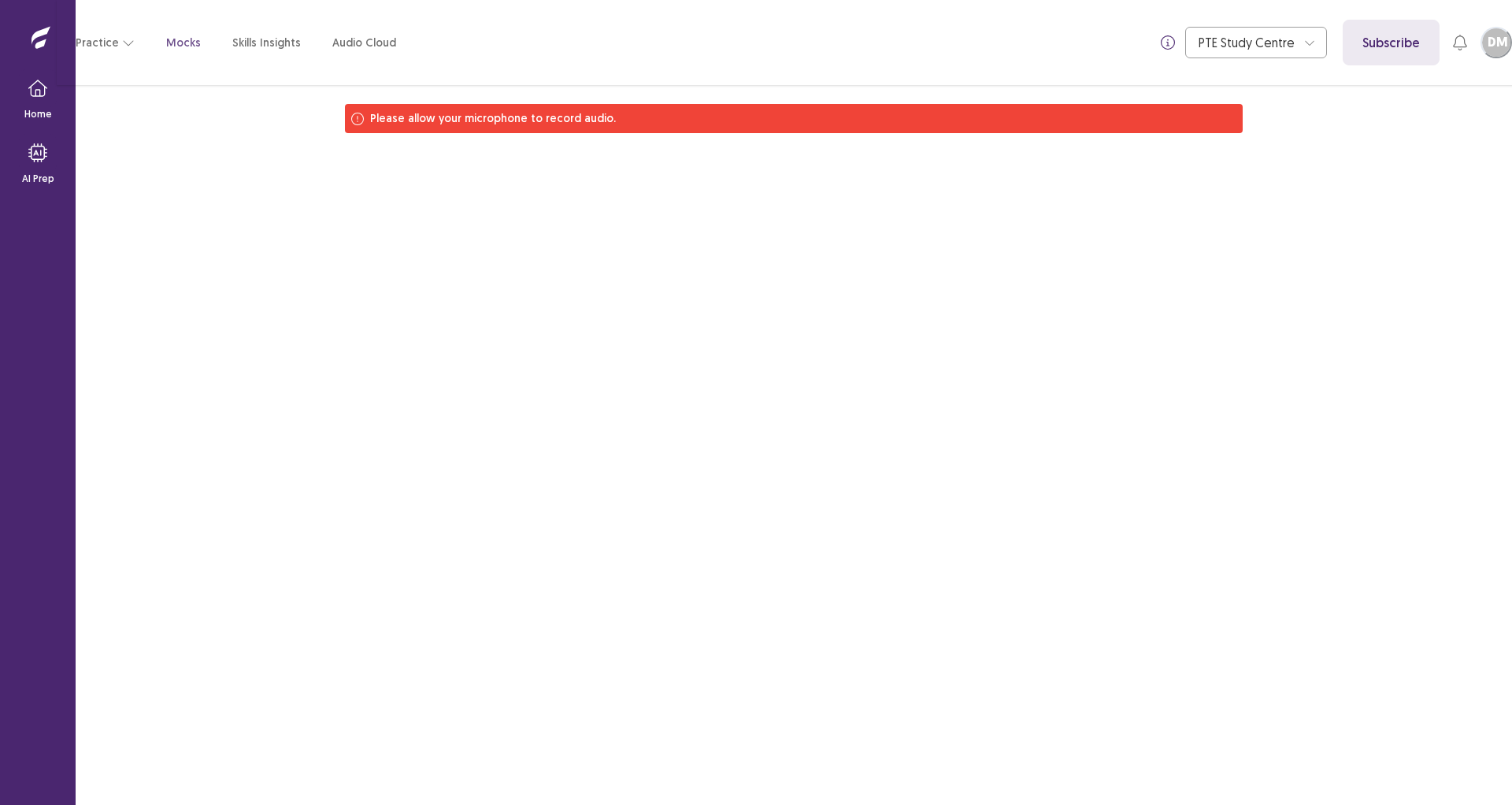
click at [647, 124] on div "Please allow your microphone to record audio." at bounding box center [794, 119] width 898 height 29
click at [356, 120] on icon at bounding box center [357, 119] width 12 height 12
click at [592, 129] on div "Please allow your microphone to record audio." at bounding box center [794, 119] width 898 height 29
click at [177, 43] on p "Mocks" at bounding box center [184, 43] width 35 height 17
